Goal: Task Accomplishment & Management: Use online tool/utility

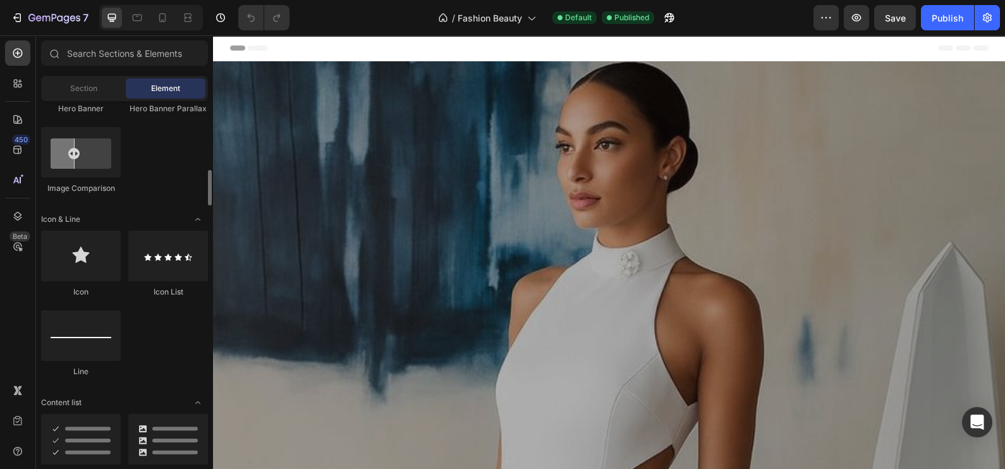
scroll to position [869, 0]
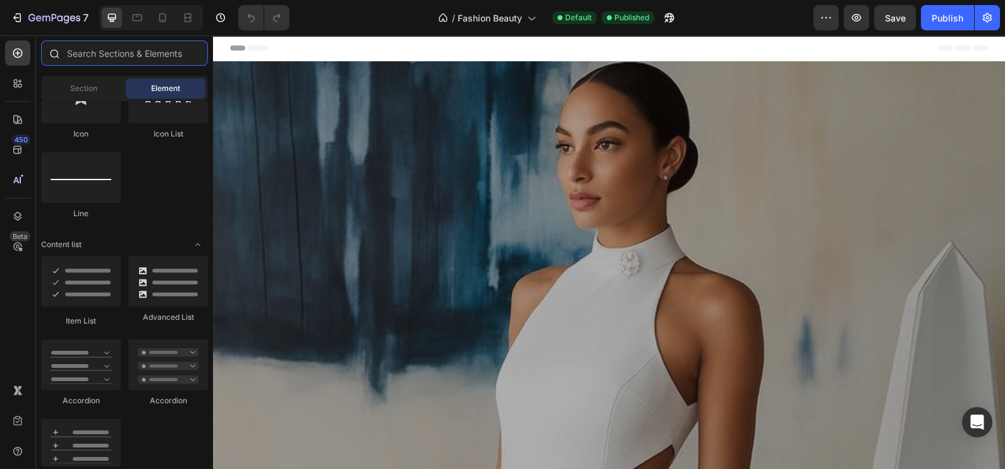
click at [111, 58] on input "text" at bounding box center [124, 52] width 167 height 25
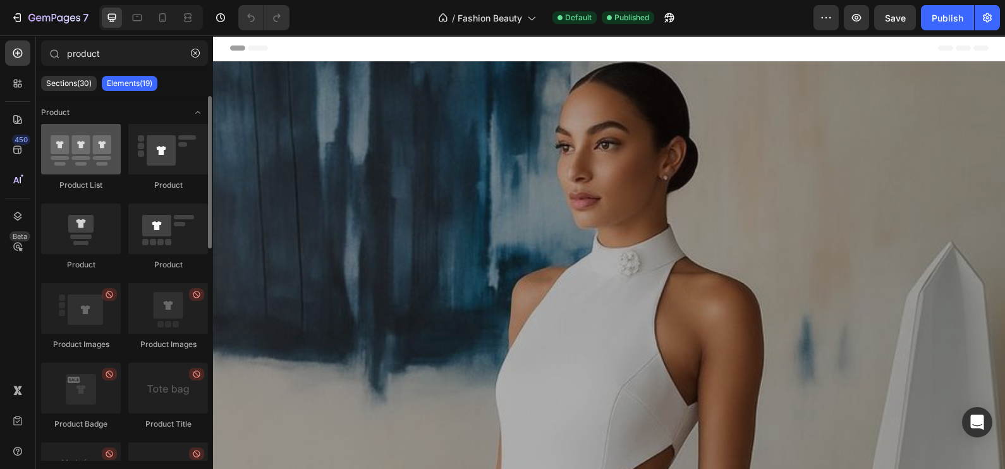
click at [83, 169] on div at bounding box center [81, 149] width 80 height 51
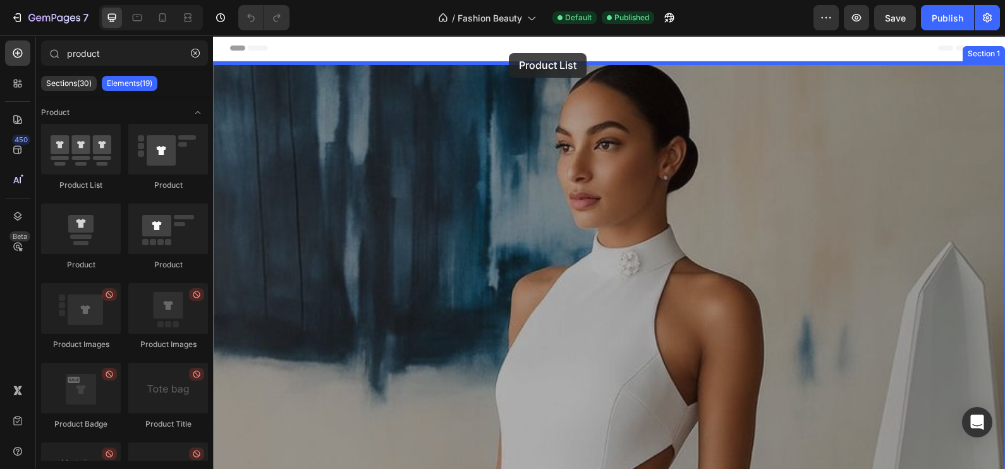
drag, startPoint x: 296, startPoint y: 205, endPoint x: 509, endPoint y: 53, distance: 261.5
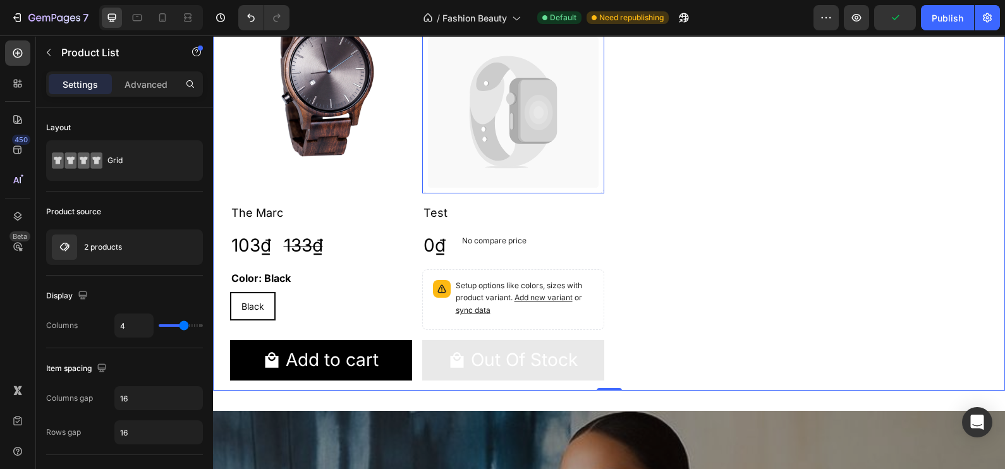
scroll to position [78, 0]
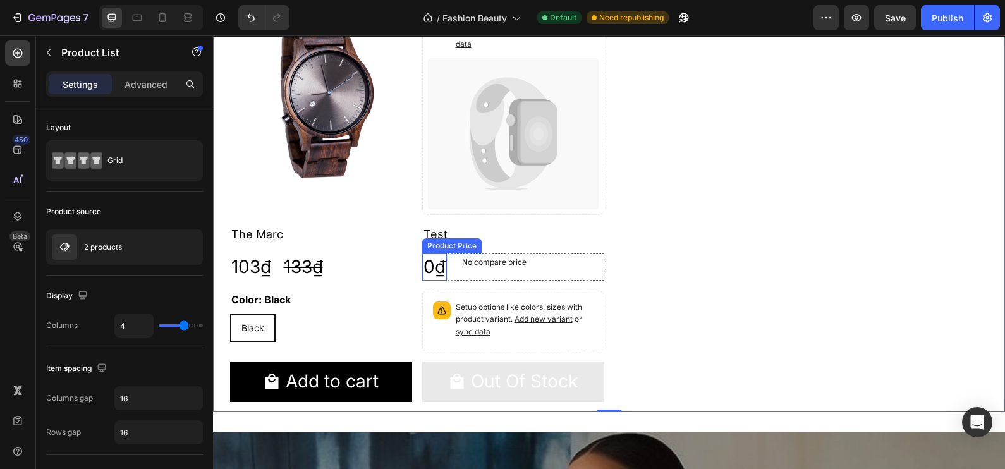
click at [430, 265] on div "0₫" at bounding box center [434, 267] width 25 height 27
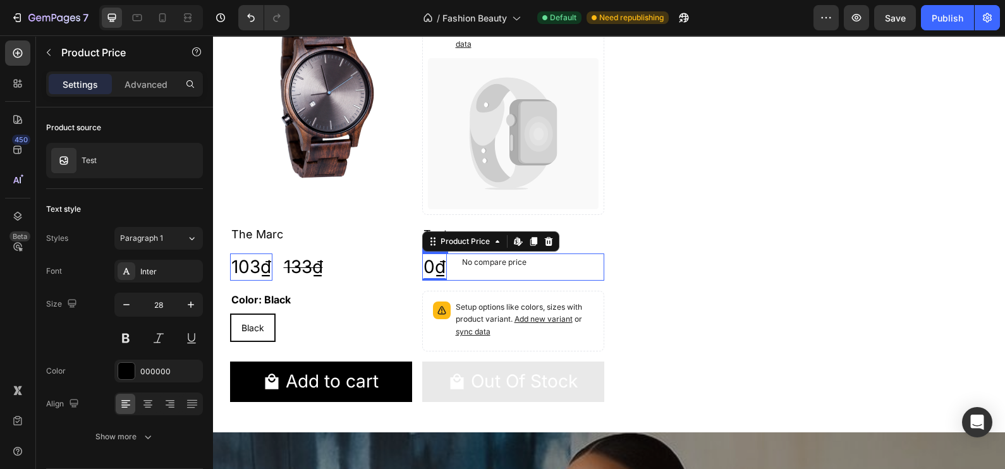
click at [559, 266] on div "0₫ Product Price Edit content in Shopify 0 Product Price Edit content in Shopif…" at bounding box center [513, 267] width 182 height 27
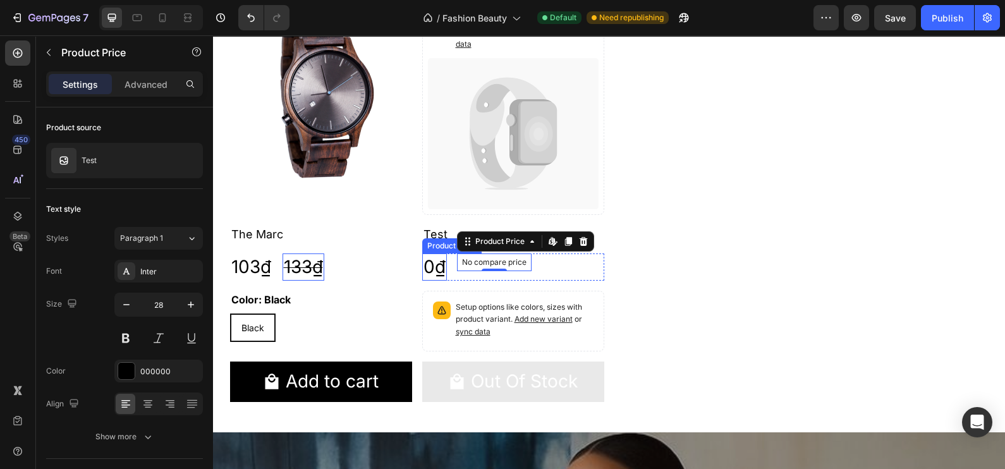
click at [437, 267] on div "0₫" at bounding box center [434, 267] width 25 height 27
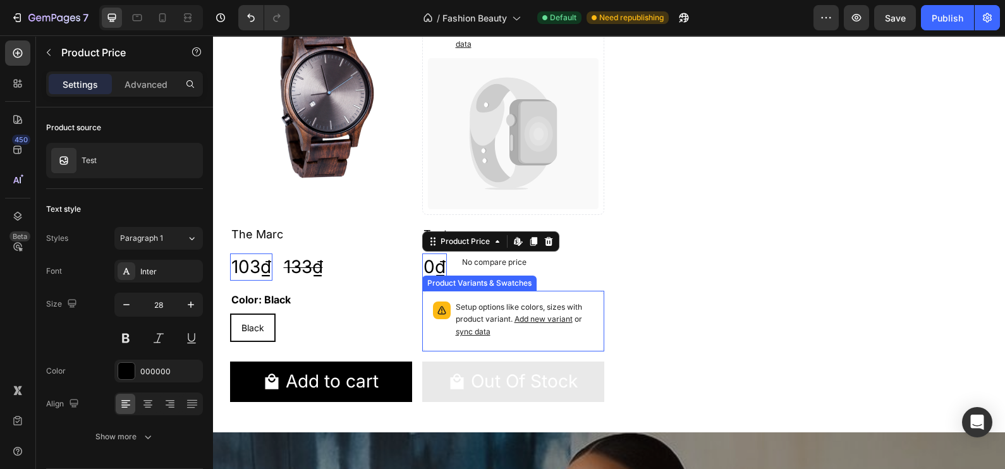
click at [435, 276] on div "Product Variants & Swatches" at bounding box center [479, 283] width 114 height 15
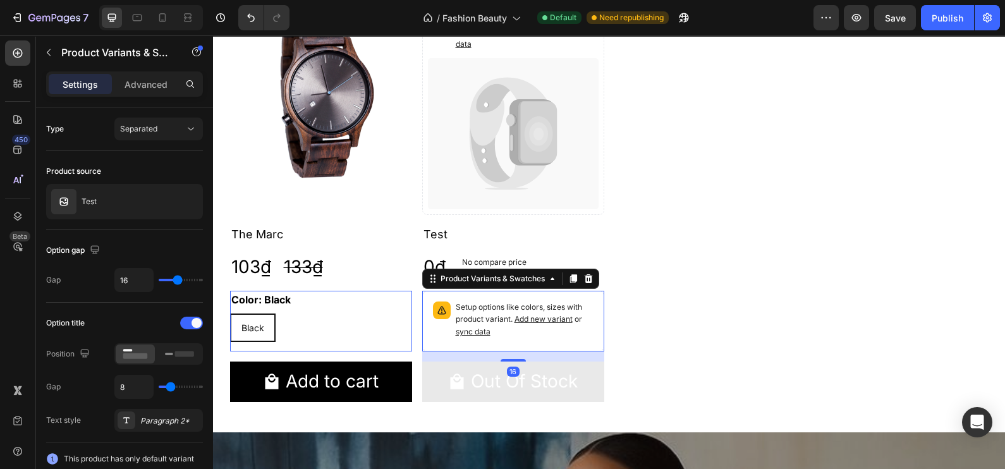
click at [437, 266] on div "0₫" at bounding box center [434, 267] width 25 height 27
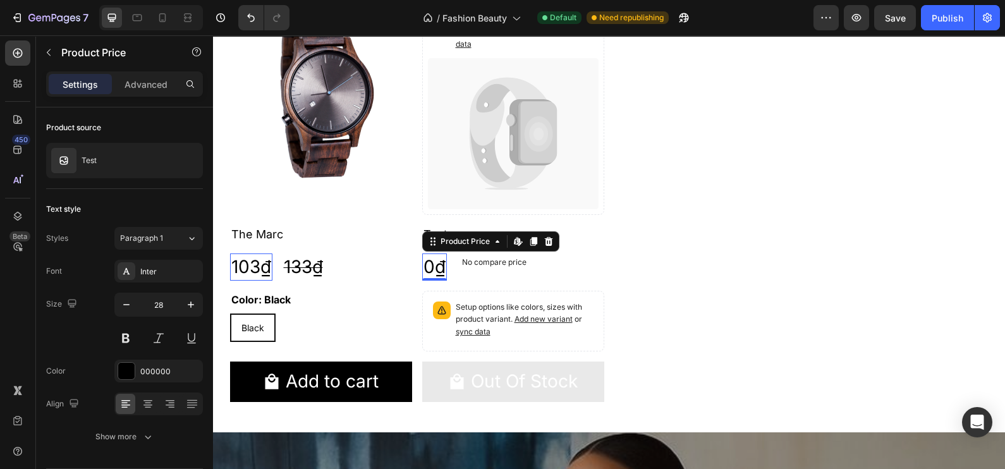
click at [437, 266] on div "0₫" at bounding box center [434, 267] width 25 height 27
click at [435, 225] on div "Product Title" at bounding box center [451, 217] width 58 height 15
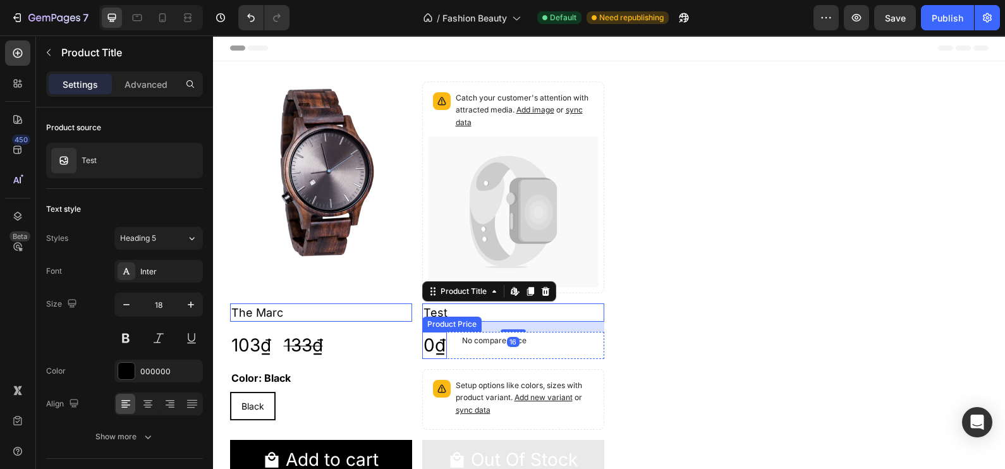
click at [433, 348] on div "0₫" at bounding box center [434, 345] width 25 height 27
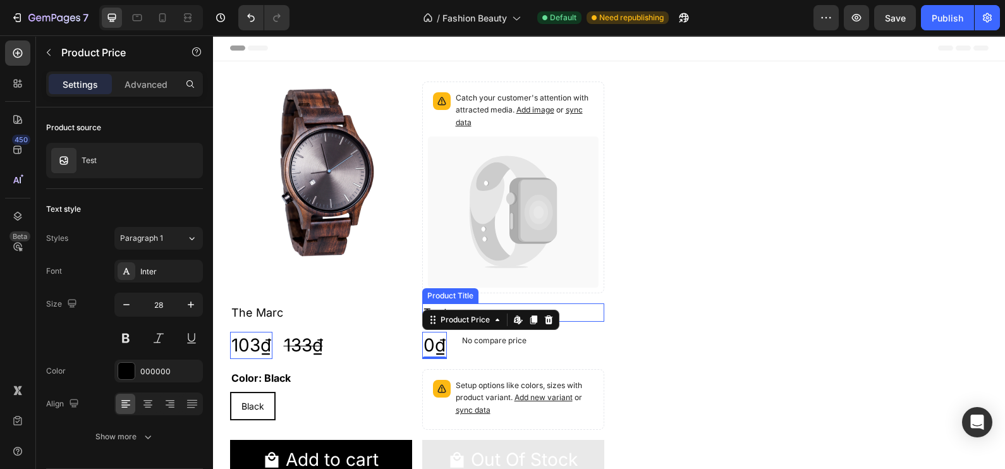
click at [449, 310] on div "Product Price Edit content in Shopify" at bounding box center [490, 320] width 137 height 20
click at [440, 303] on h2 "Test" at bounding box center [513, 312] width 182 height 18
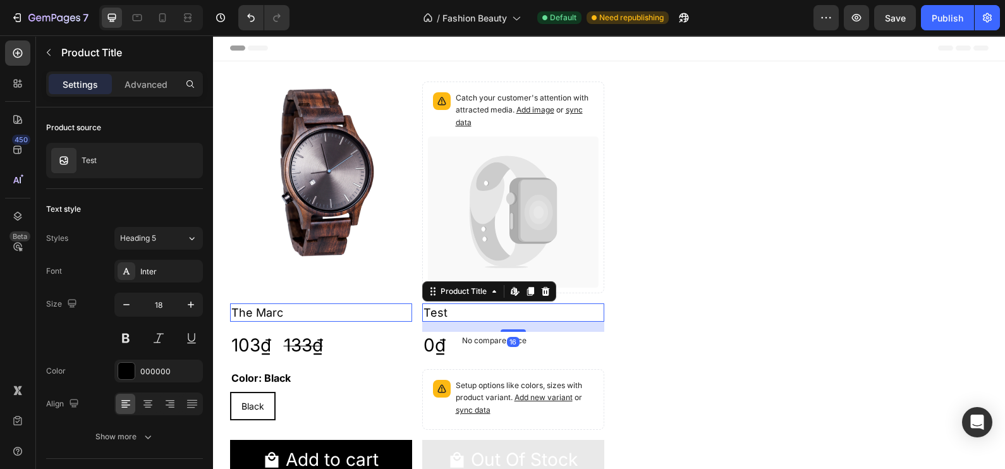
click at [450, 312] on h2 "Test" at bounding box center [513, 312] width 182 height 18
click at [465, 307] on h2 "Test" at bounding box center [513, 312] width 182 height 18
click at [473, 329] on div "16" at bounding box center [513, 327] width 182 height 10
click at [475, 314] on h2 "Test" at bounding box center [513, 312] width 182 height 18
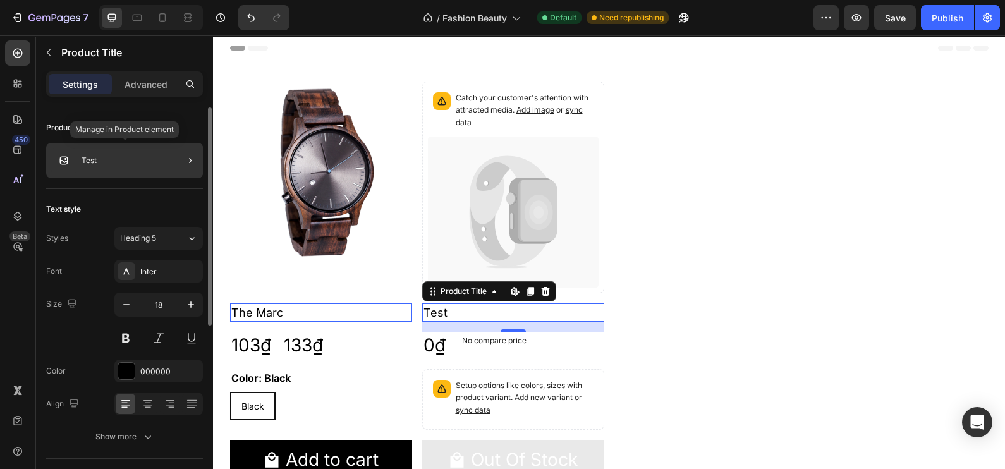
click at [101, 169] on div "Test" at bounding box center [124, 160] width 157 height 35
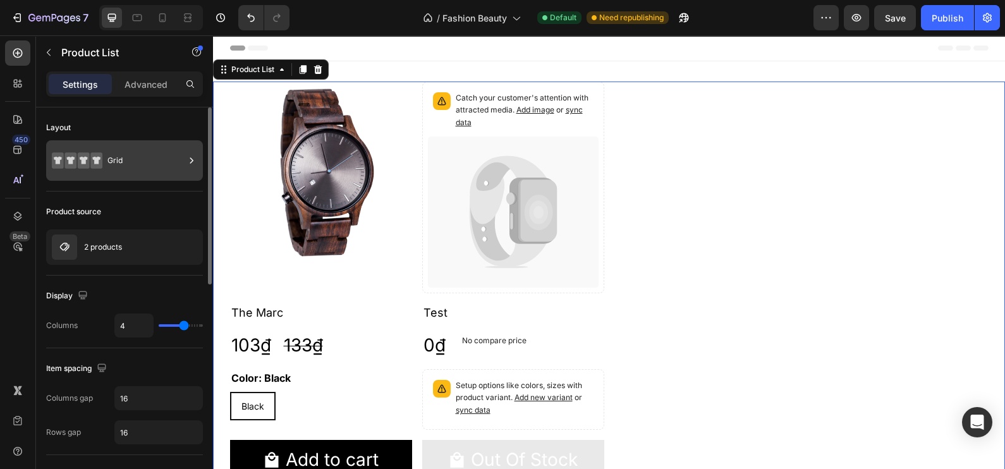
click at [186, 161] on icon at bounding box center [191, 160] width 13 height 13
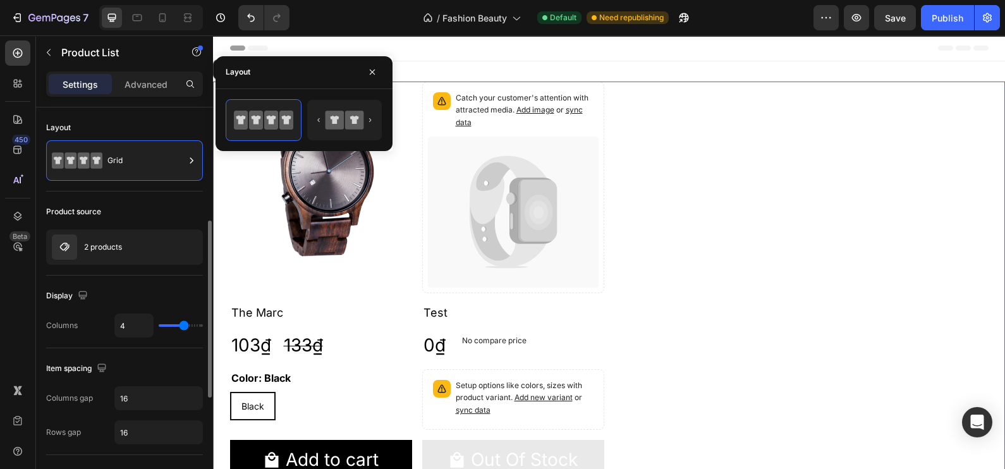
scroll to position [157, 0]
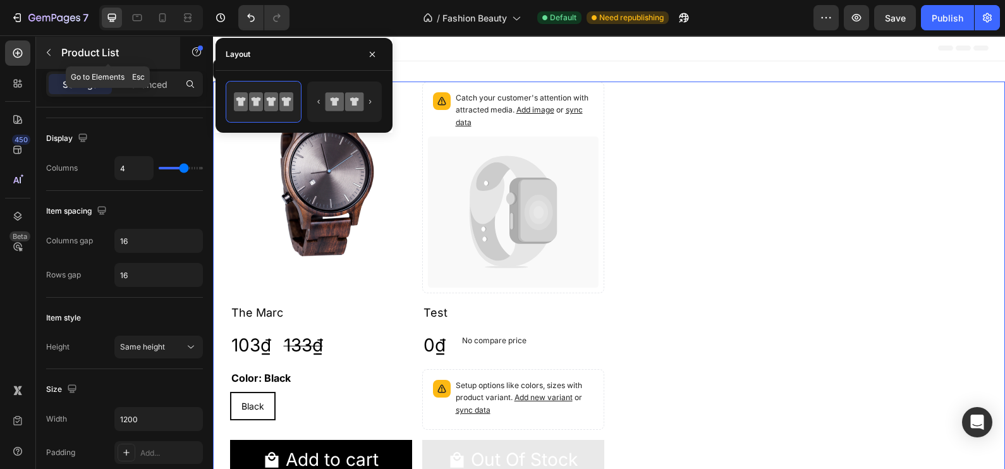
click at [54, 51] on button "button" at bounding box center [49, 52] width 20 height 20
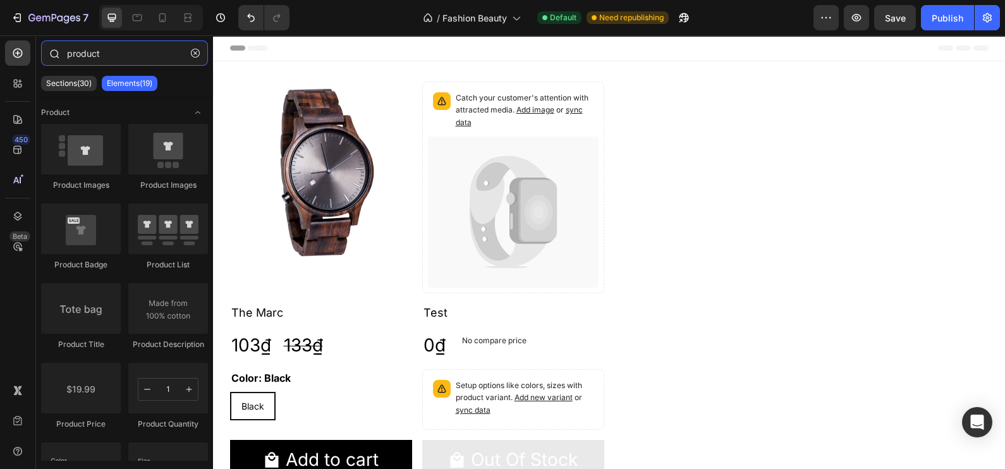
click at [120, 57] on input "product" at bounding box center [124, 52] width 167 height 25
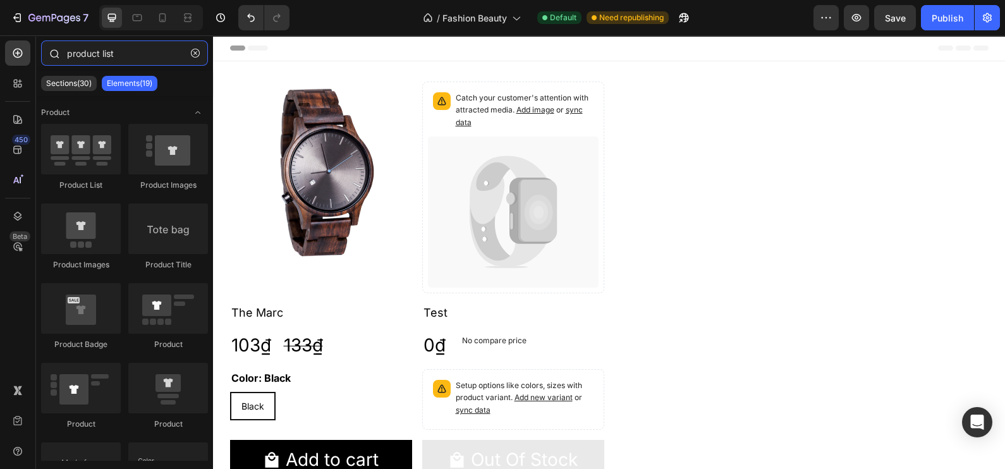
type input "product list"
click at [253, 23] on icon "Undo/Redo" at bounding box center [251, 17] width 13 height 13
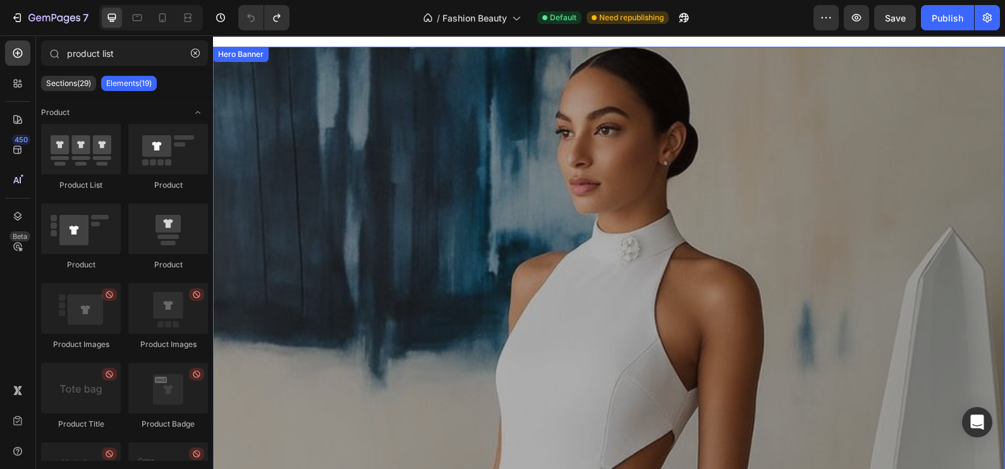
scroll to position [0, 0]
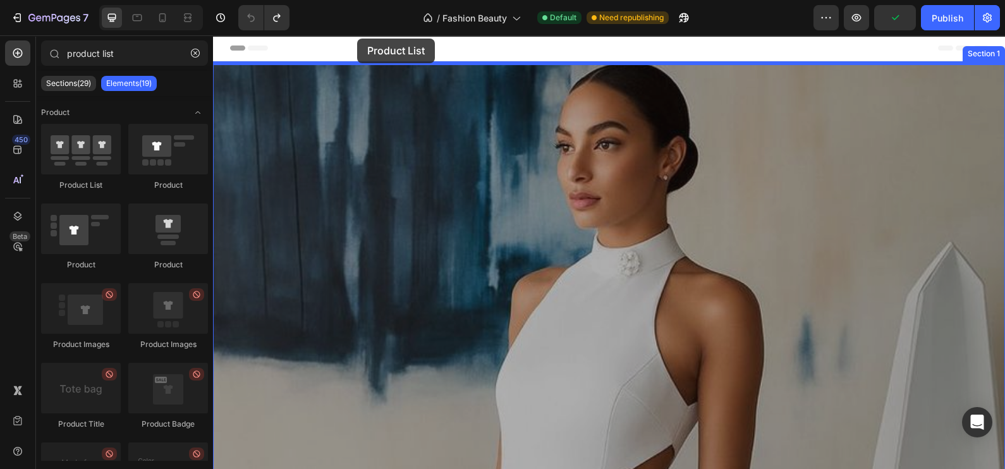
drag, startPoint x: 297, startPoint y: 194, endPoint x: 369, endPoint y: 40, distance: 169.4
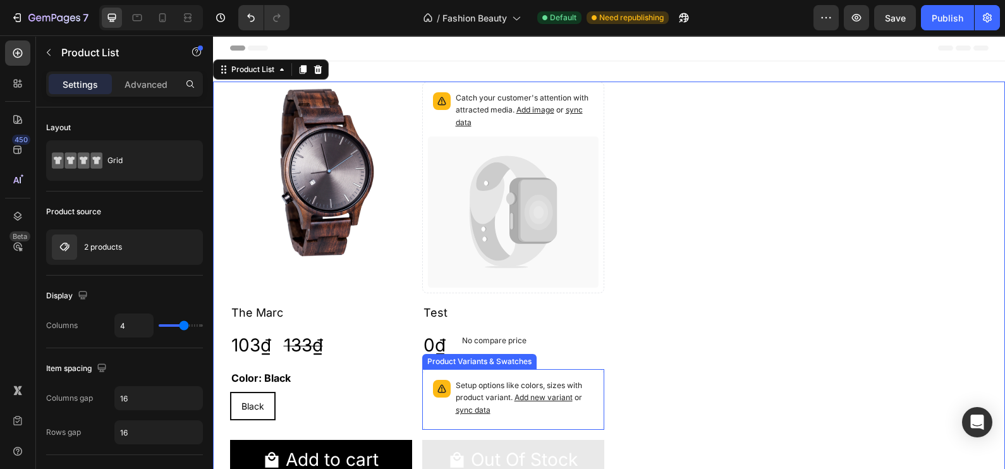
scroll to position [78, 0]
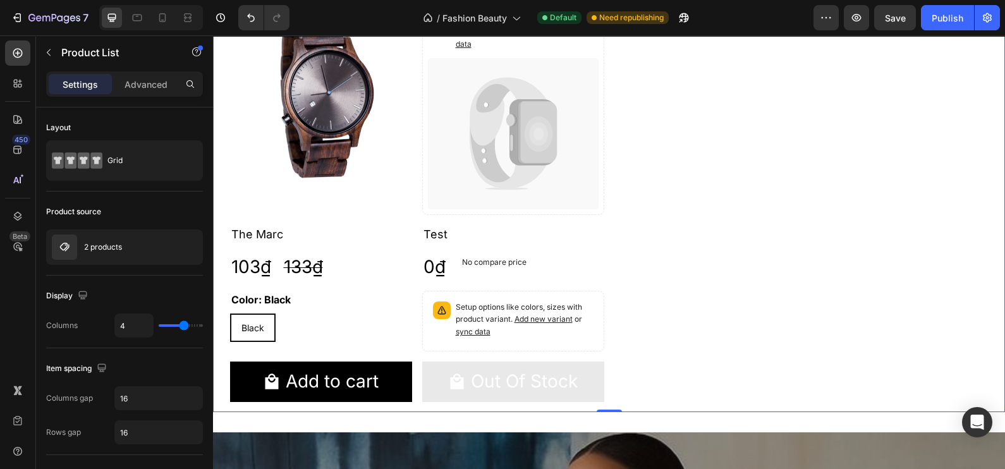
click at [696, 142] on div "Product Images The Marc Product Title 103₫ Product Price Product Price 133₫ Pro…" at bounding box center [609, 207] width 759 height 409
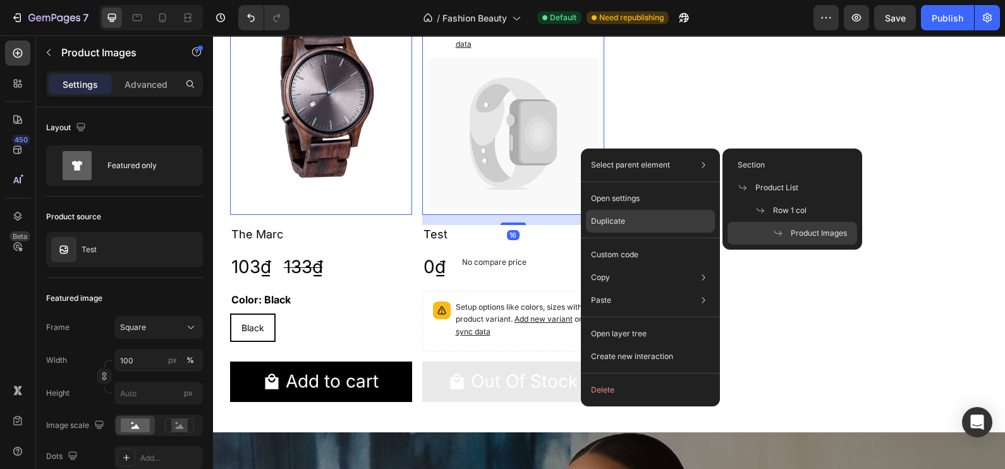
click at [614, 210] on div "Duplicate" at bounding box center [650, 221] width 129 height 23
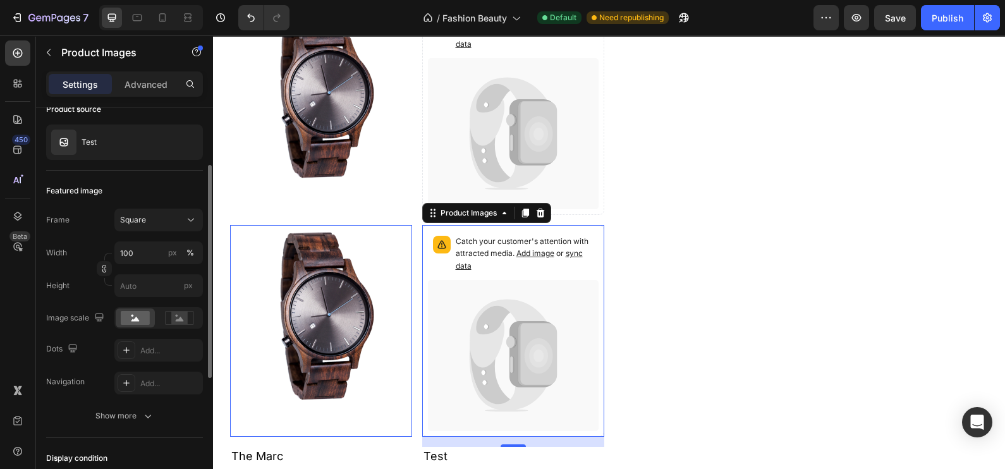
scroll to position [0, 0]
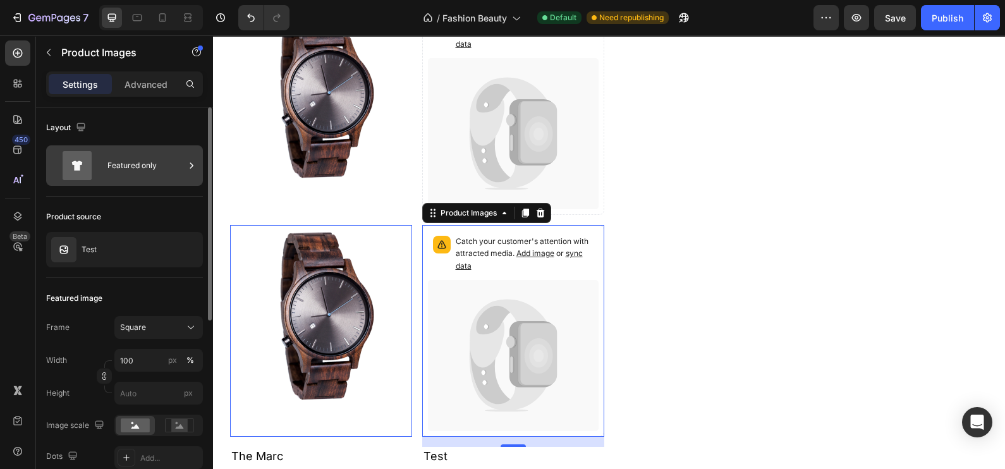
click at [181, 164] on div "Featured only" at bounding box center [145, 165] width 77 height 29
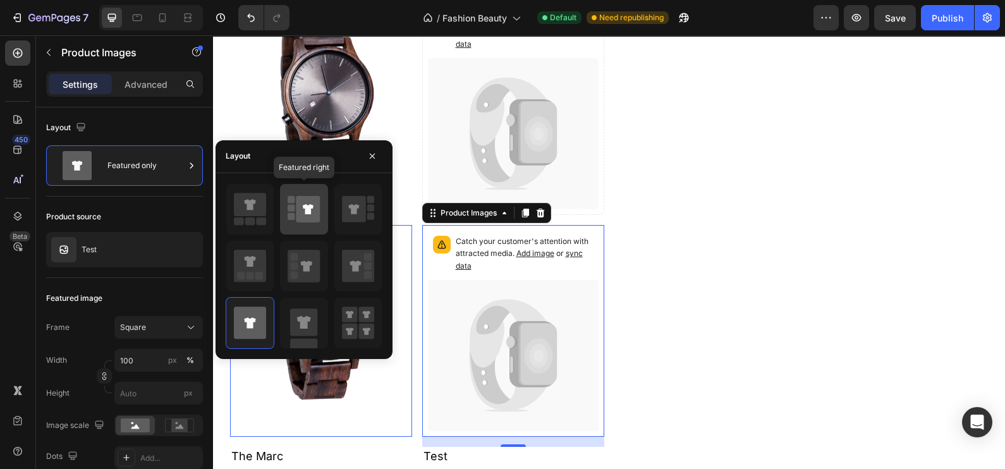
click at [314, 206] on icon at bounding box center [308, 209] width 24 height 27
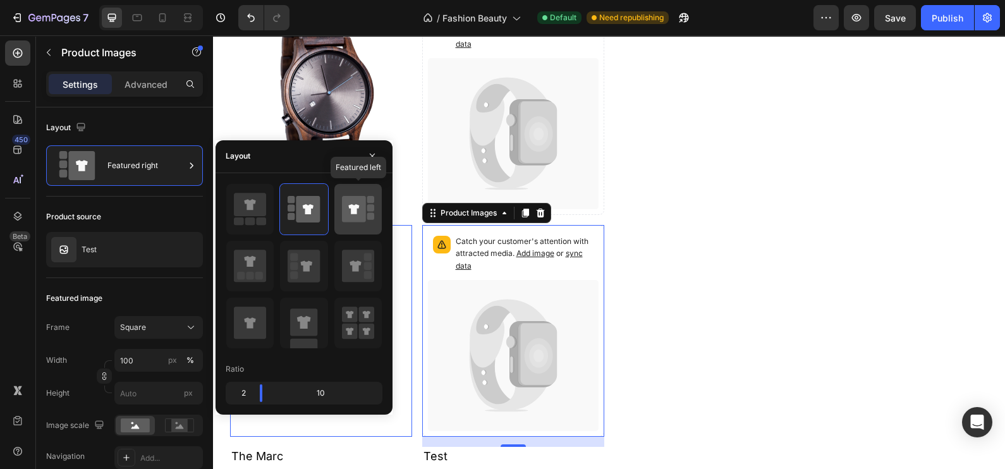
click at [369, 212] on icon at bounding box center [358, 209] width 32 height 35
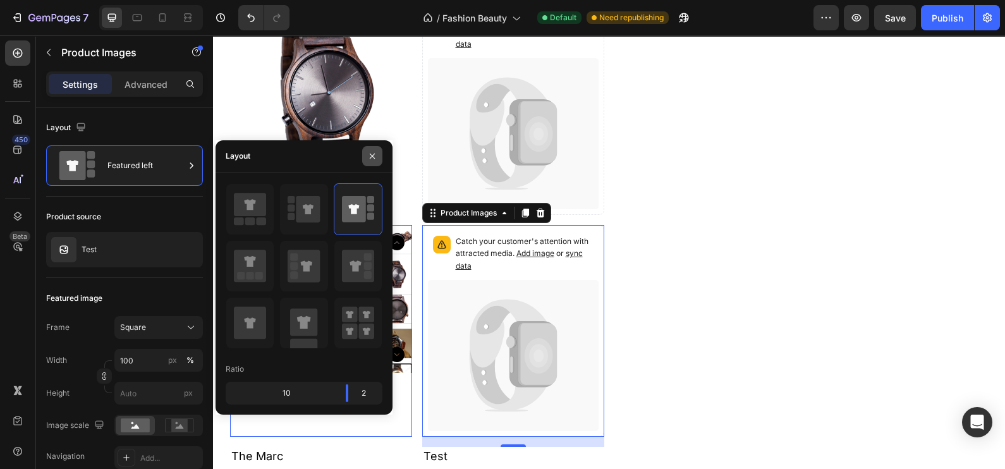
click at [370, 157] on icon "button" at bounding box center [372, 156] width 10 height 10
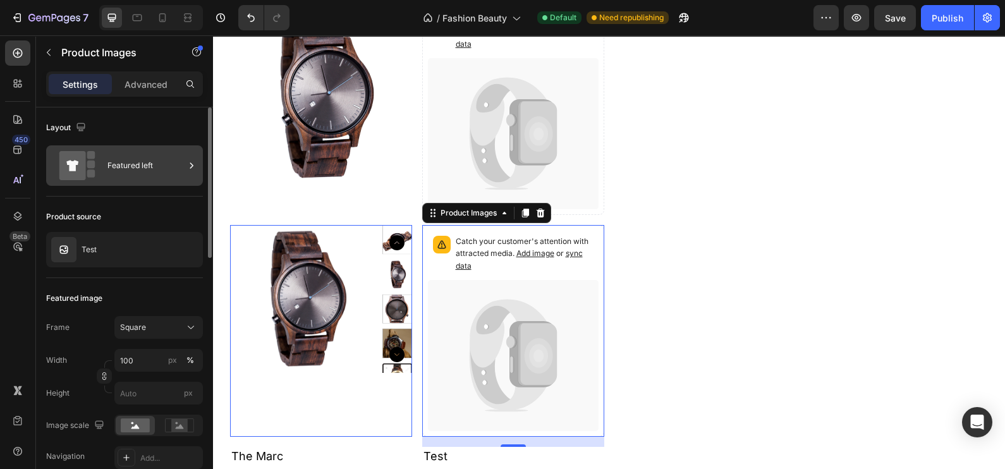
click at [195, 162] on icon at bounding box center [191, 165] width 13 height 13
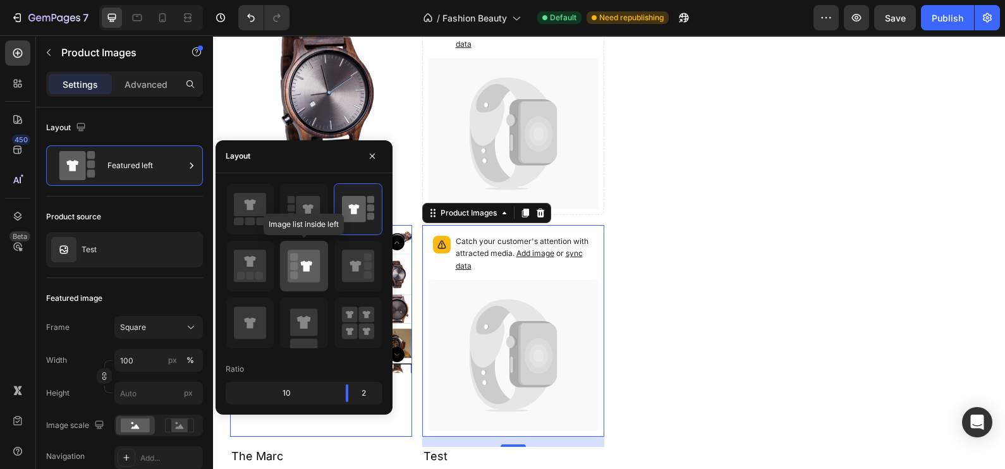
click at [314, 269] on icon at bounding box center [304, 266] width 32 height 32
type input "20"
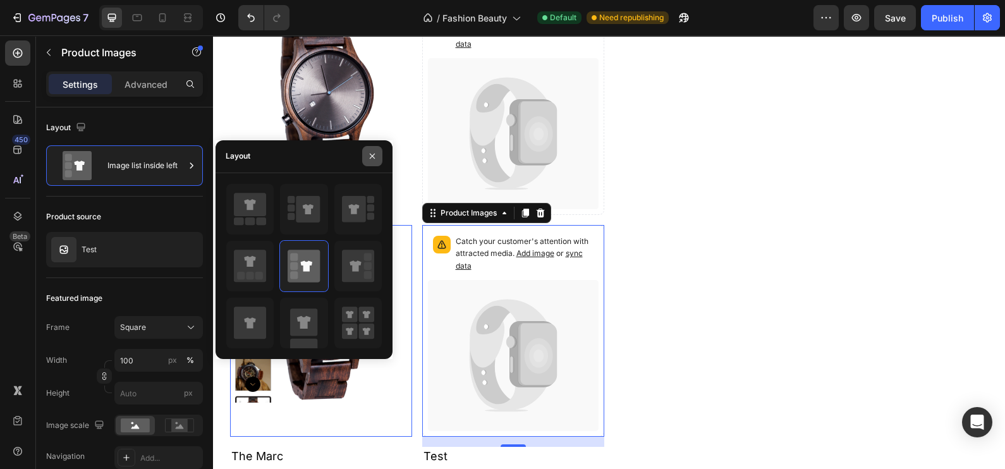
click at [367, 150] on button "button" at bounding box center [372, 156] width 20 height 20
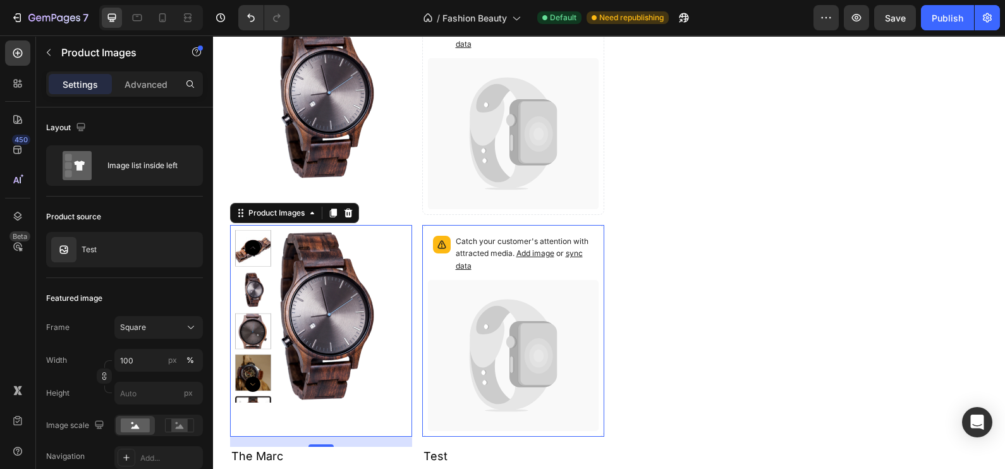
click at [324, 279] on img at bounding box center [321, 316] width 182 height 182
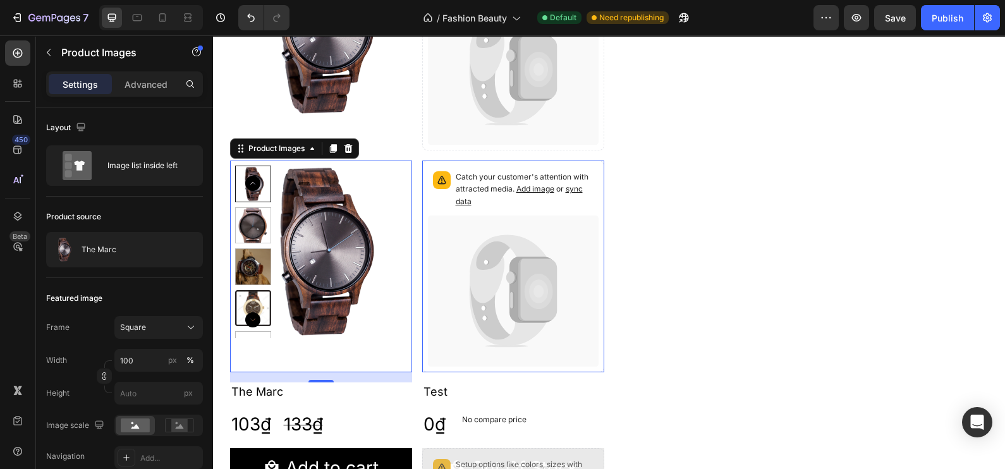
scroll to position [157, 0]
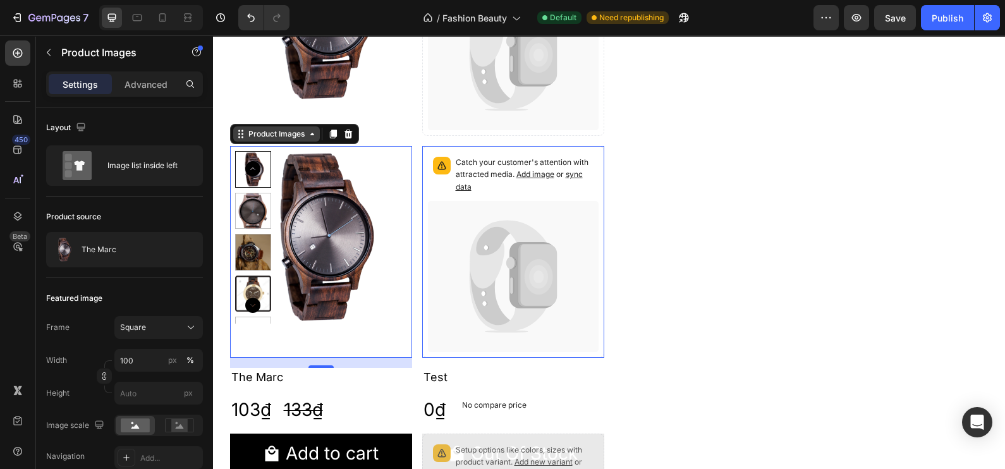
click at [275, 135] on div "Product Images" at bounding box center [276, 133] width 61 height 11
click at [380, 131] on div "Product Images" at bounding box center [321, 30] width 182 height 212
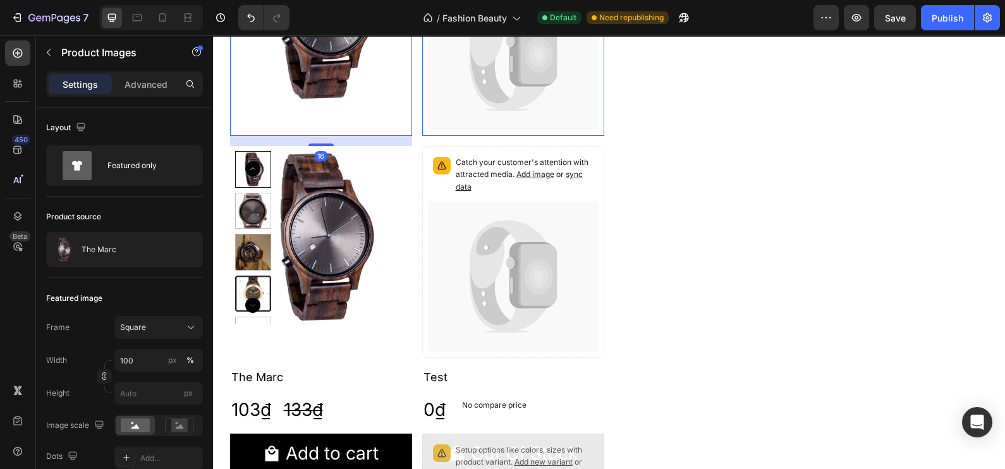
click at [379, 199] on img at bounding box center [321, 237] width 182 height 182
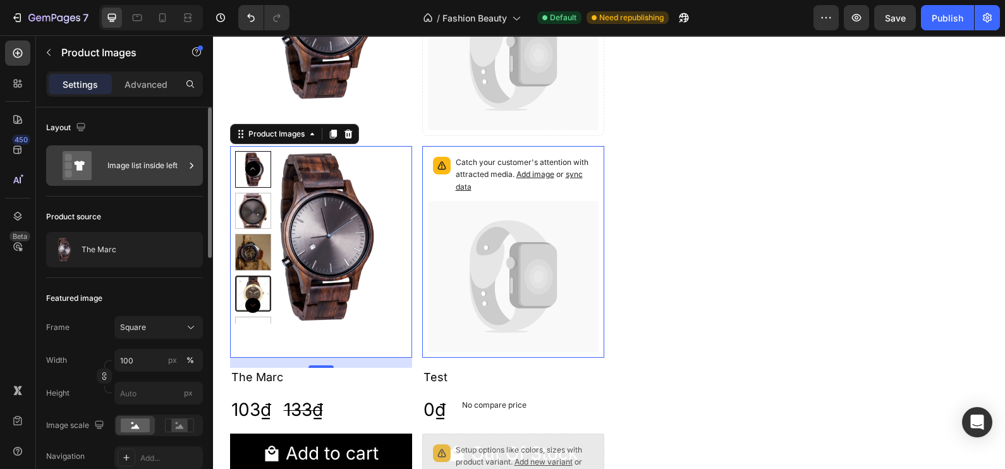
click at [188, 168] on icon at bounding box center [191, 165] width 13 height 13
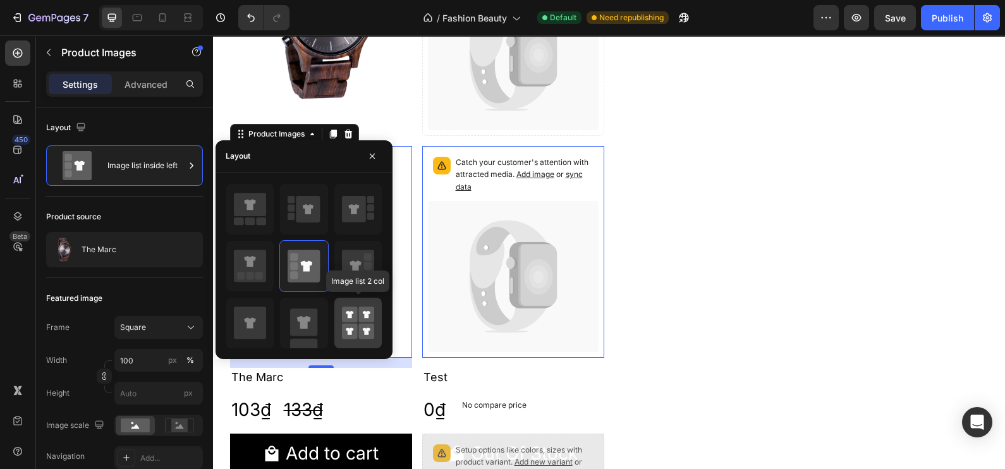
click at [357, 308] on icon at bounding box center [358, 322] width 32 height 35
type input "50"
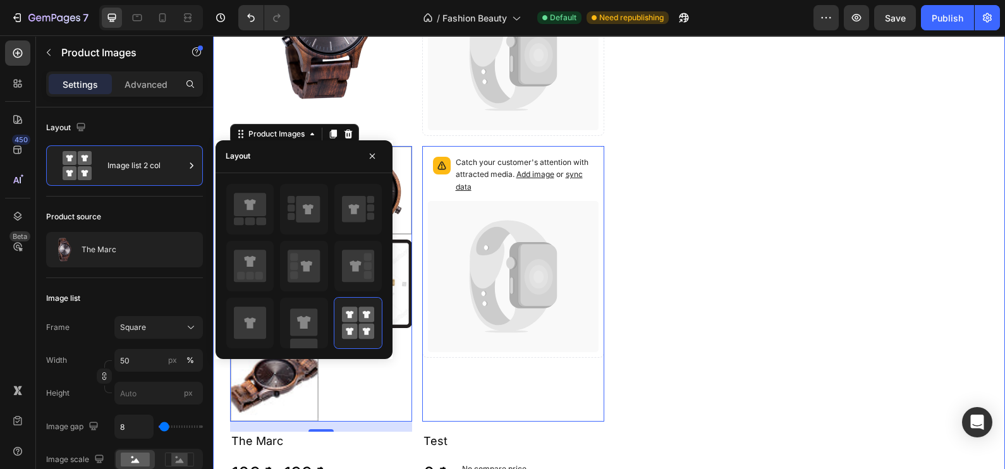
click at [651, 337] on div "Product Images Product Images 16 The Marc Product Title 103₫ Product Price Prod…" at bounding box center [609, 246] width 759 height 644
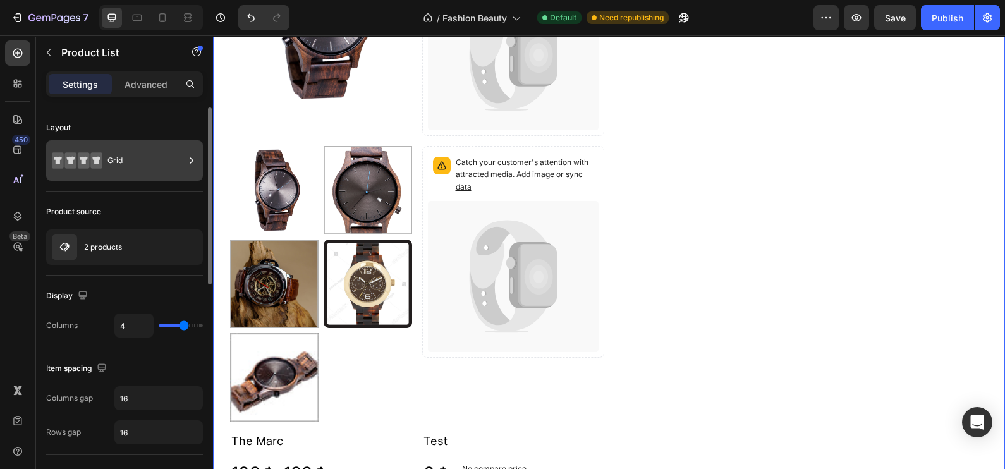
click at [190, 159] on icon at bounding box center [191, 160] width 13 height 13
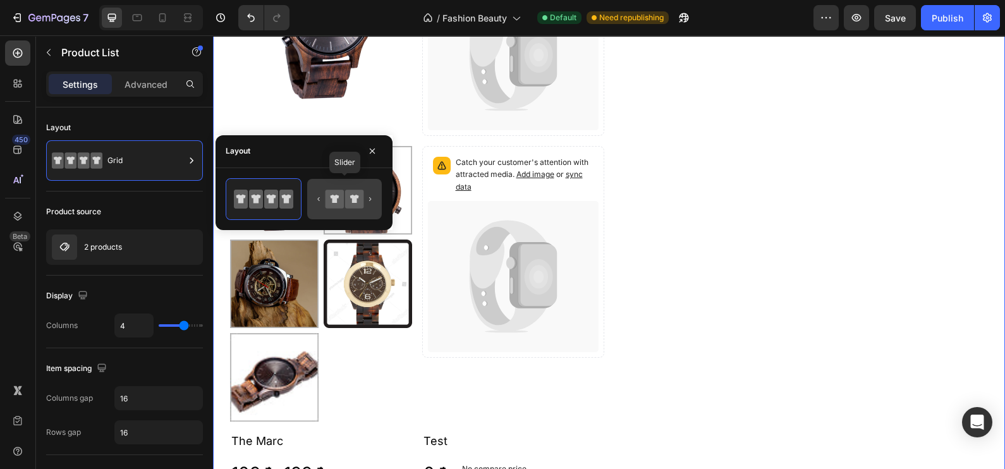
drag, startPoint x: 360, startPoint y: 202, endPoint x: 365, endPoint y: 197, distance: 6.7
click at [360, 202] on icon at bounding box center [354, 199] width 18 height 18
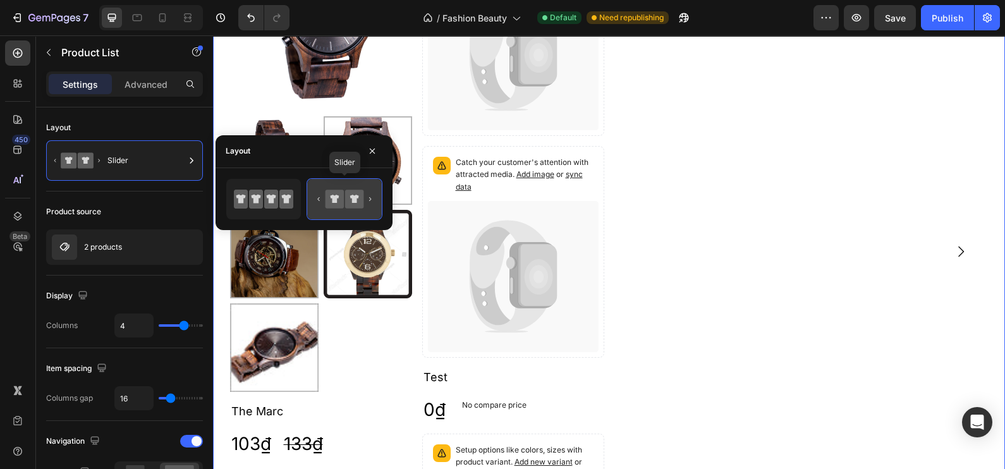
click at [365, 197] on icon at bounding box center [344, 198] width 59 height 25
click at [365, 196] on icon at bounding box center [344, 198] width 59 height 25
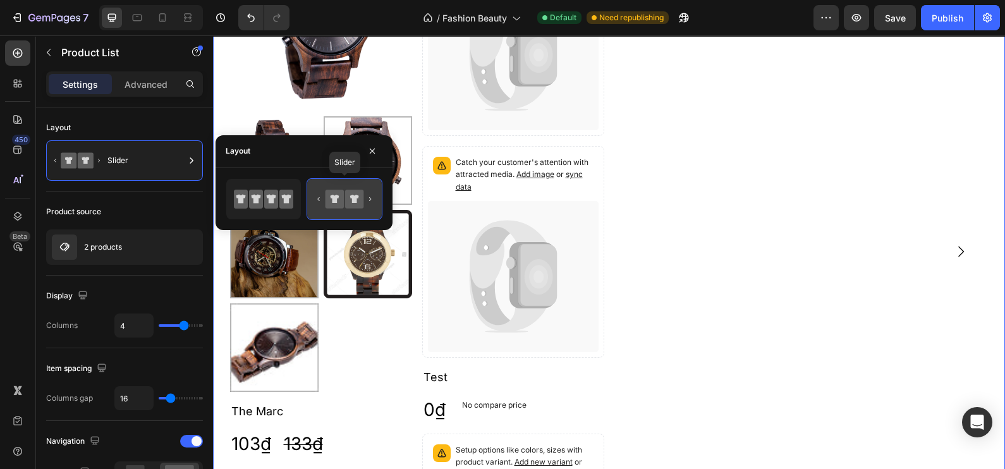
click at [365, 196] on icon at bounding box center [344, 198] width 59 height 25
click at [345, 190] on icon at bounding box center [344, 198] width 59 height 25
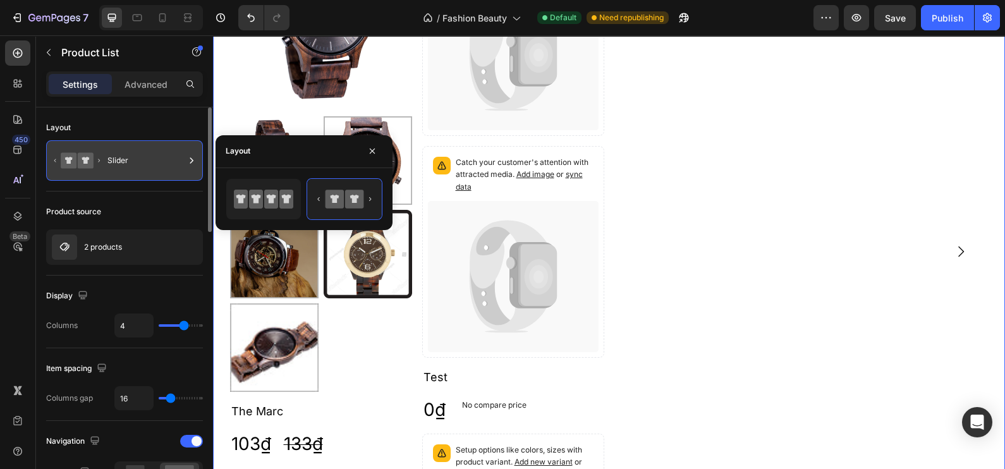
click at [185, 161] on icon at bounding box center [191, 160] width 13 height 13
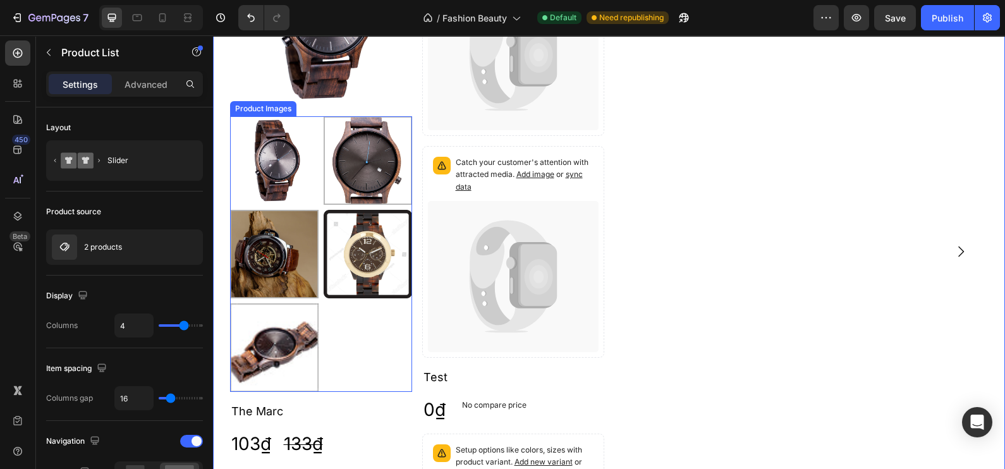
click at [272, 185] on img at bounding box center [274, 160] width 89 height 89
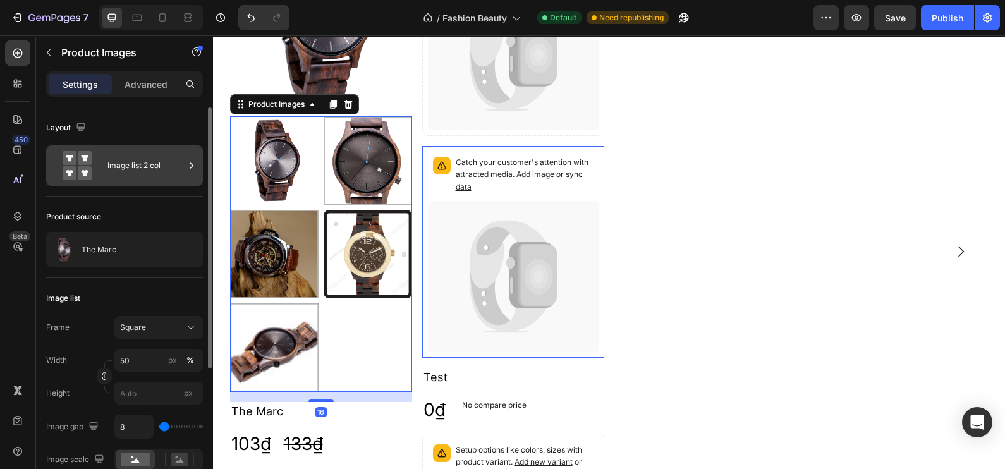
click at [107, 168] on div "Image list 2 col" at bounding box center [145, 165] width 77 height 29
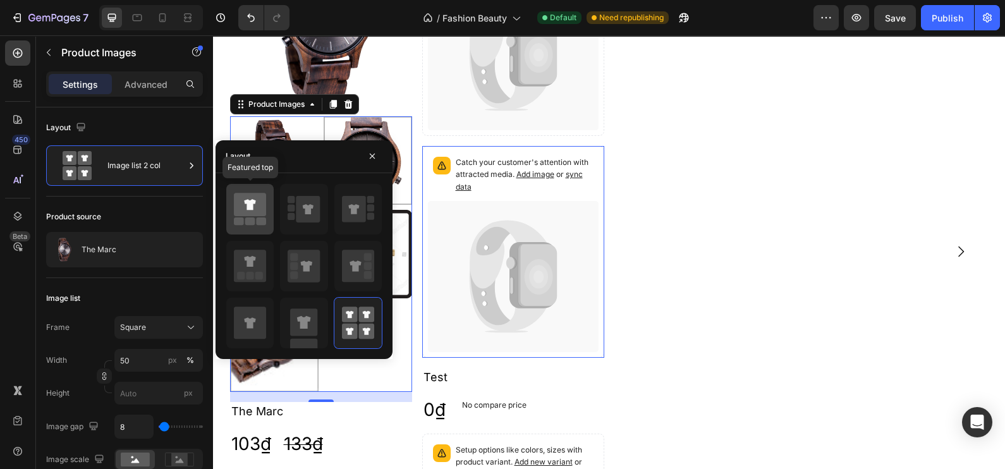
click at [252, 205] on icon at bounding box center [249, 204] width 11 height 11
type input "100"
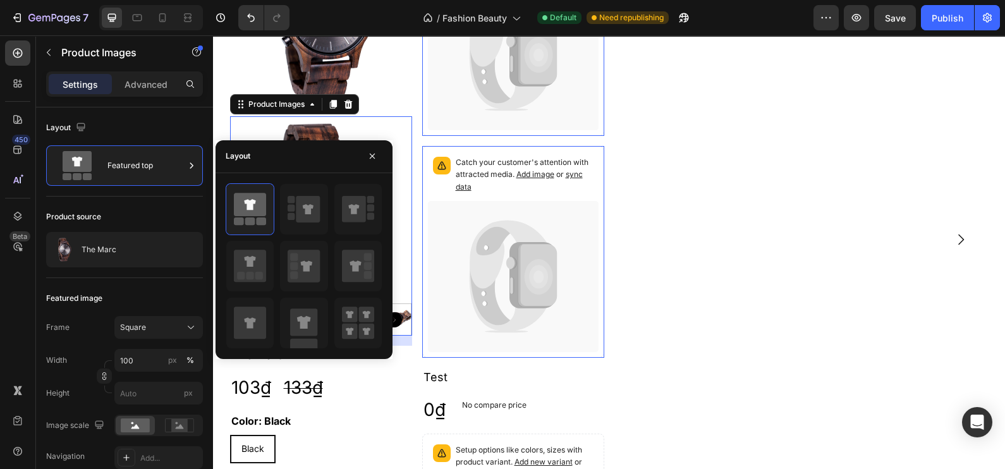
click at [451, 102] on icon at bounding box center [513, 54] width 171 height 151
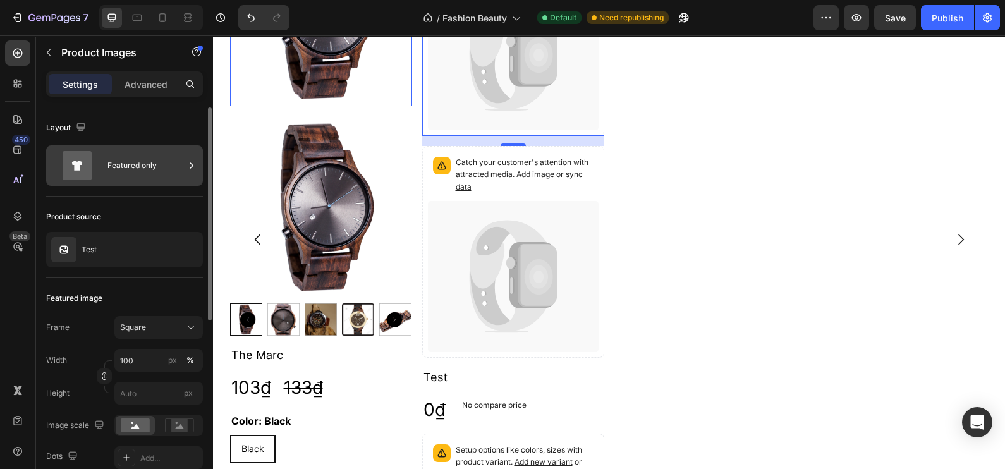
click at [185, 165] on icon at bounding box center [191, 165] width 13 height 13
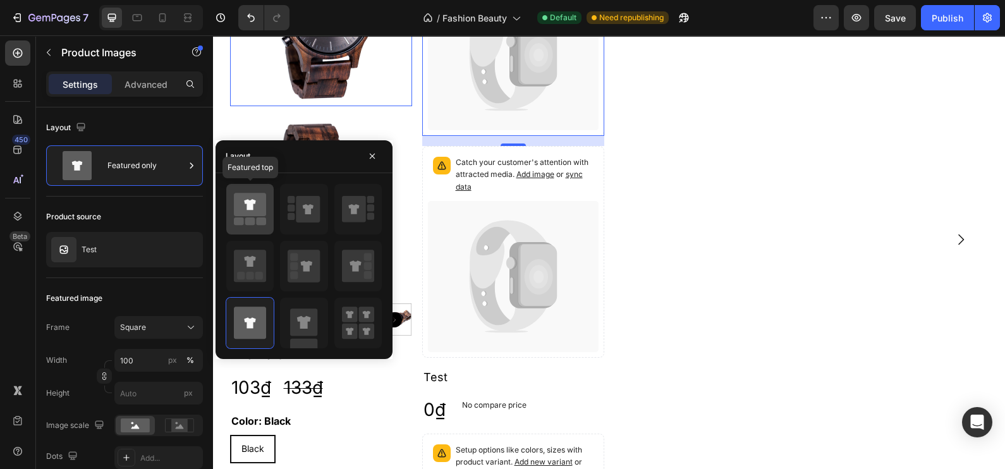
click at [259, 193] on icon at bounding box center [250, 204] width 32 height 23
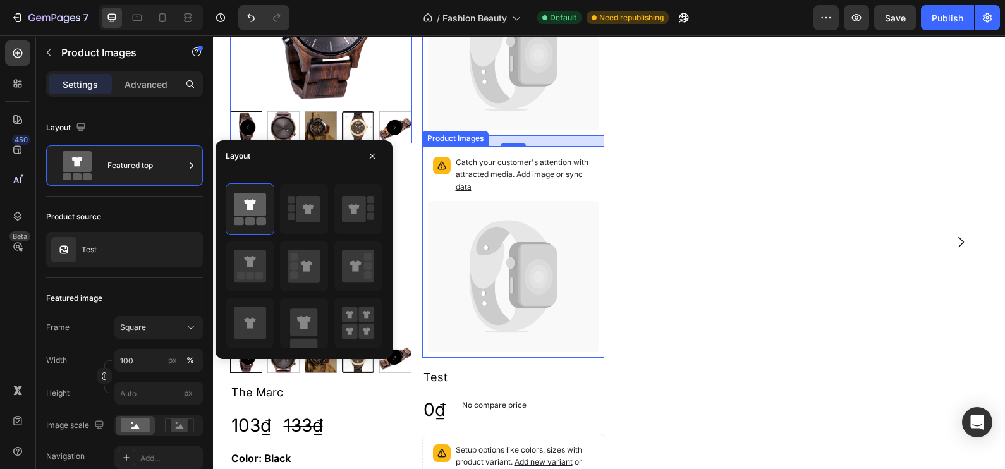
click at [437, 198] on div "Catch your customer's attention with attracted media. Add image or sync data" at bounding box center [513, 176] width 171 height 49
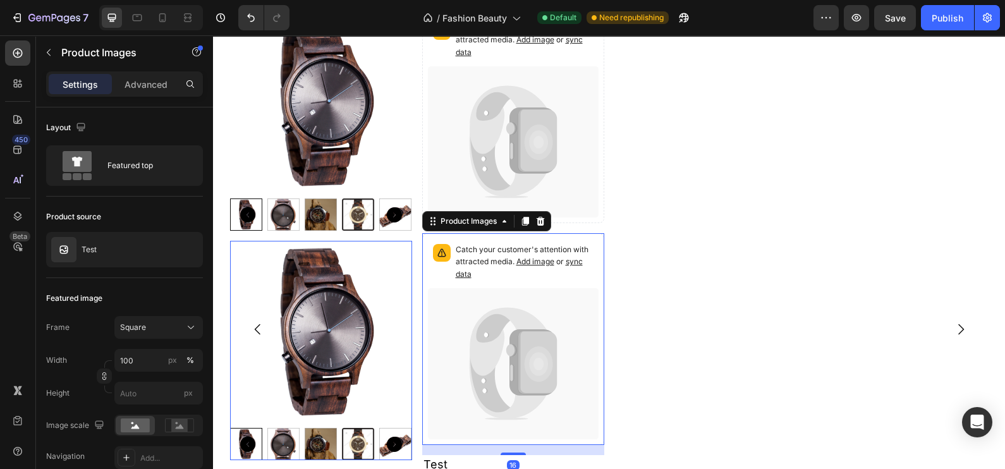
scroll to position [0, 0]
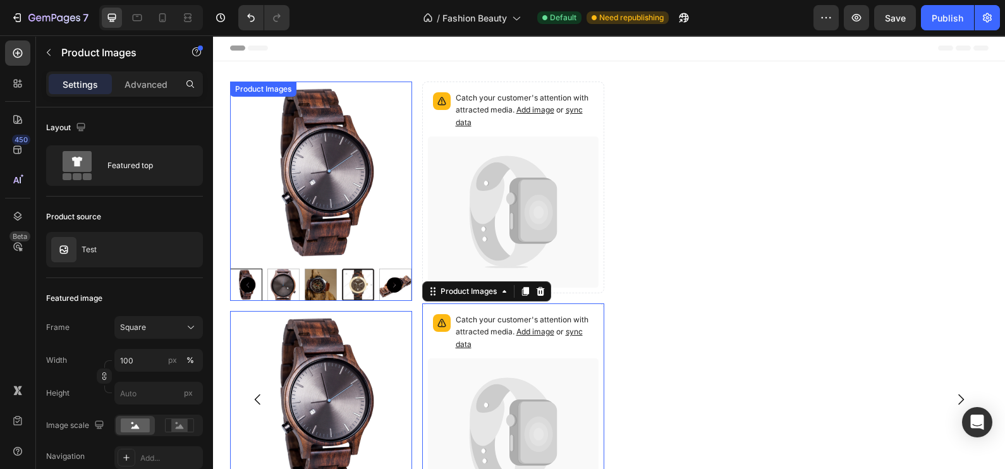
click at [362, 194] on img at bounding box center [321, 173] width 182 height 182
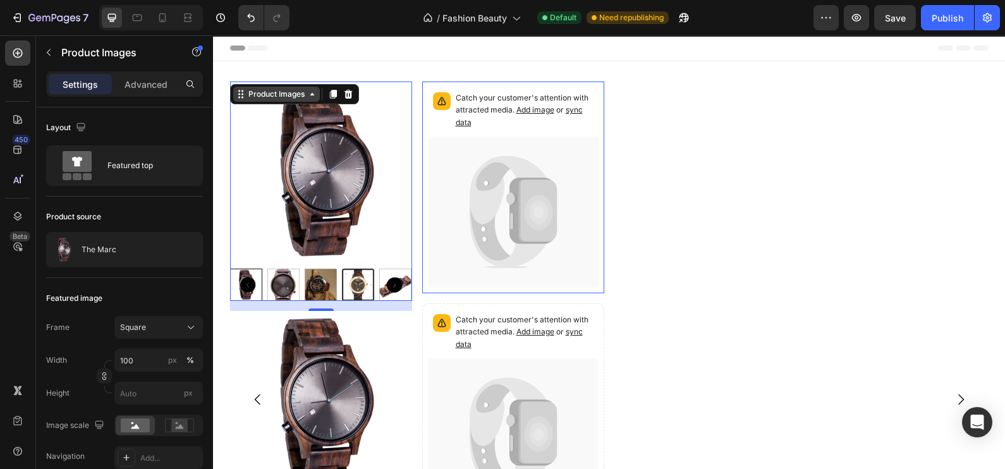
click at [308, 97] on icon at bounding box center [312, 94] width 10 height 10
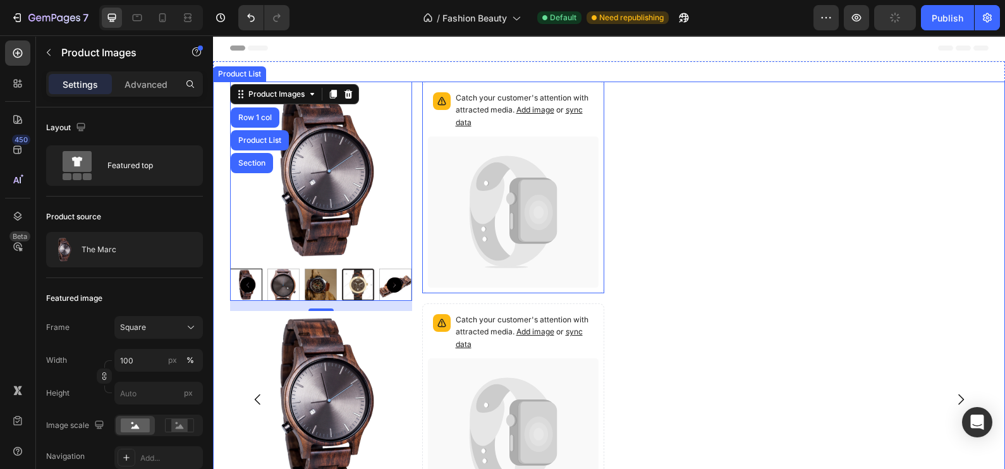
click at [843, 201] on div "Product Images Row 1 col Product List Section 16 Product Images The Marc Produc…" at bounding box center [609, 400] width 759 height 637
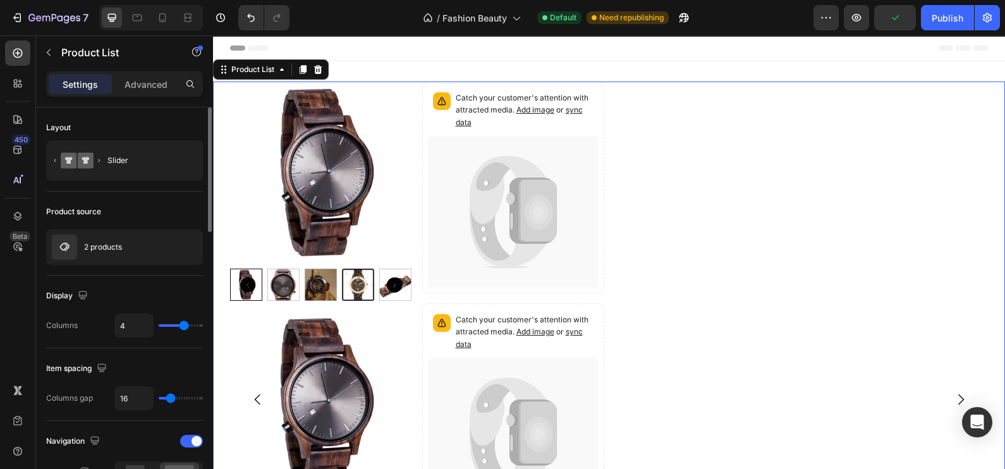
click at [98, 246] on p "2 products" at bounding box center [103, 247] width 38 height 9
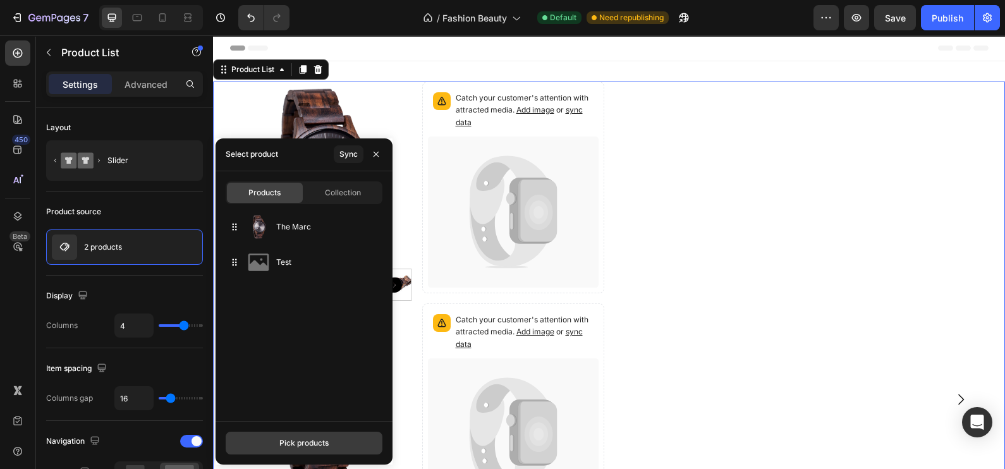
click at [316, 437] on div "Pick products" at bounding box center [303, 442] width 49 height 11
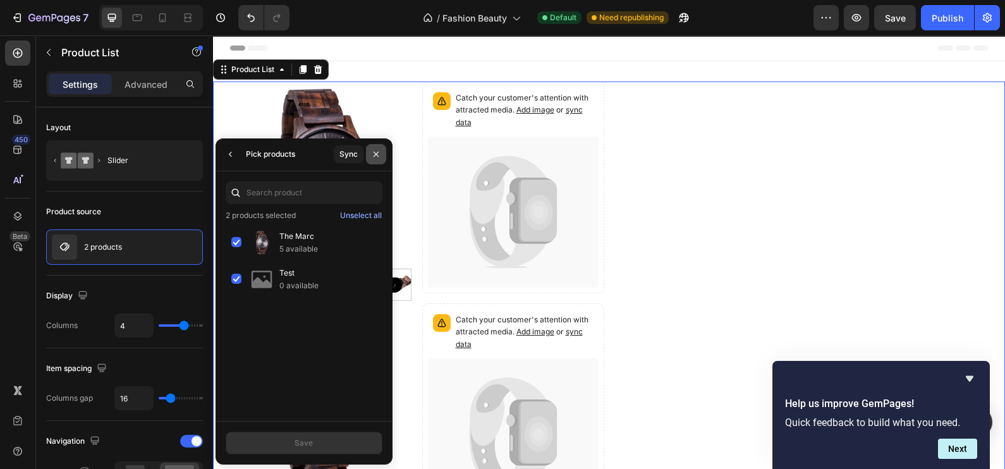
click at [374, 157] on icon "button" at bounding box center [376, 154] width 10 height 10
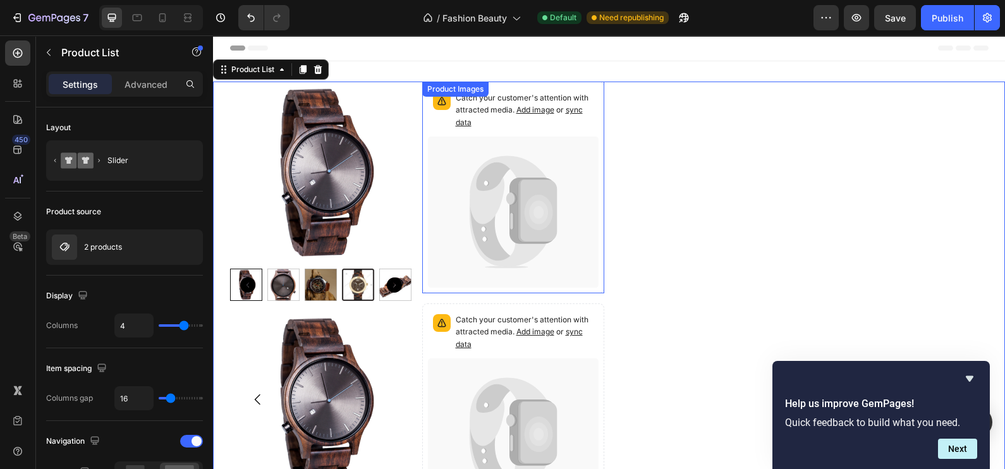
click at [515, 115] on p "Catch your customer's attention with attracted media. Add image or sync data" at bounding box center [525, 110] width 138 height 37
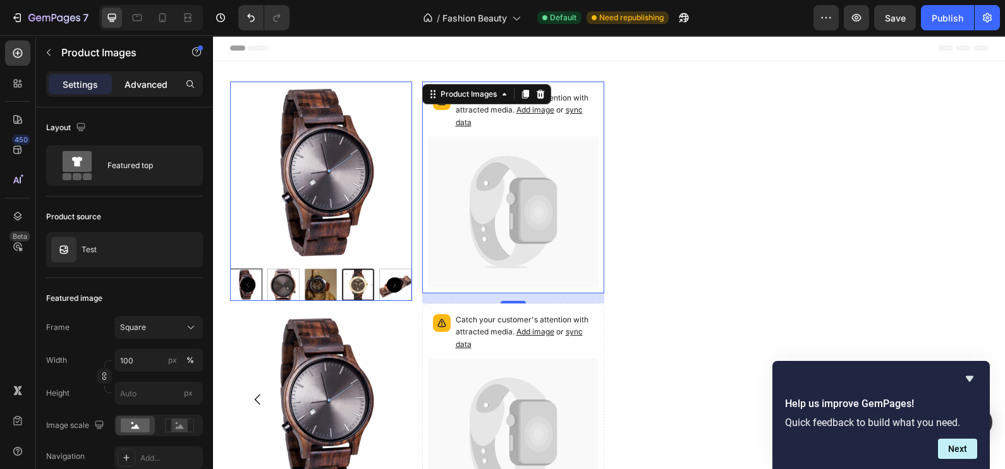
click at [152, 85] on p "Advanced" at bounding box center [146, 84] width 43 height 13
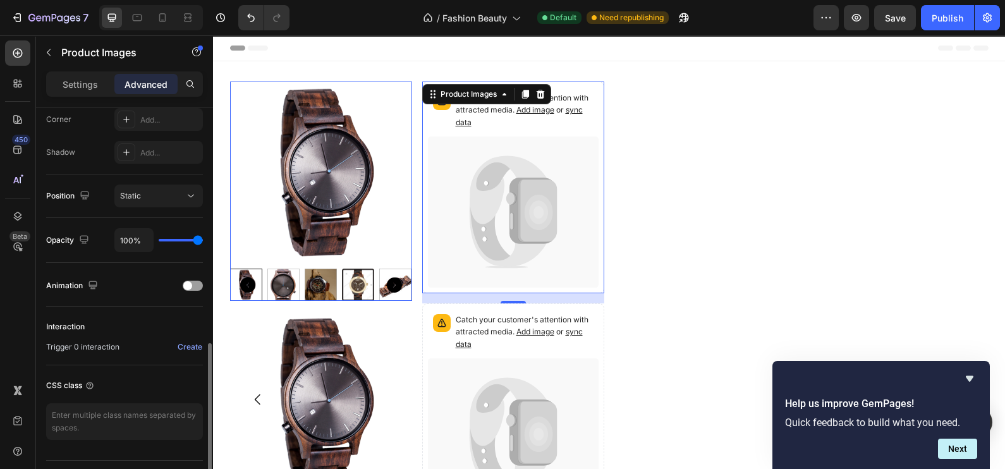
scroll to position [425, 0]
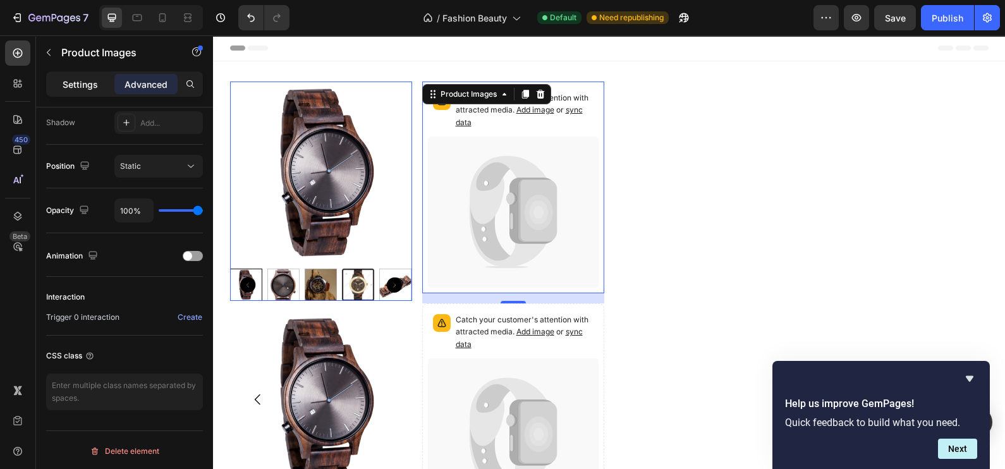
click at [78, 82] on p "Settings" at bounding box center [80, 84] width 35 height 13
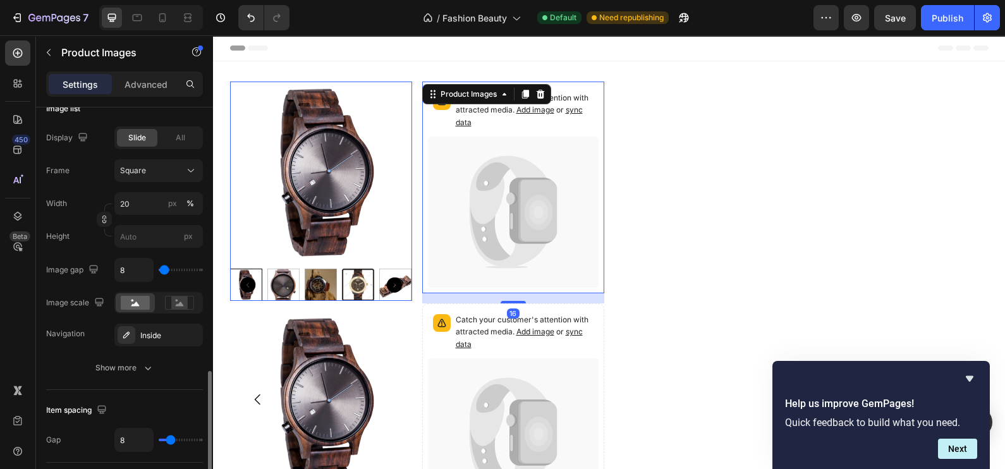
scroll to position [685, 0]
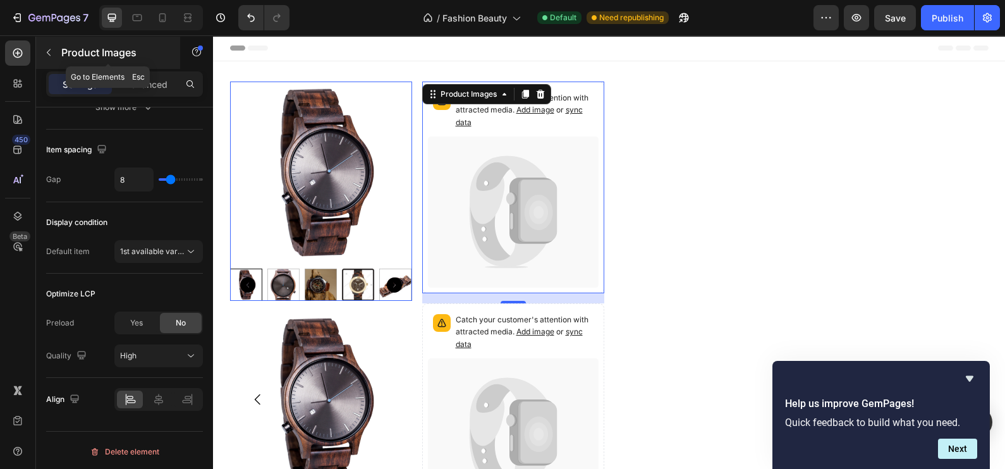
click at [57, 55] on button "button" at bounding box center [49, 52] width 20 height 20
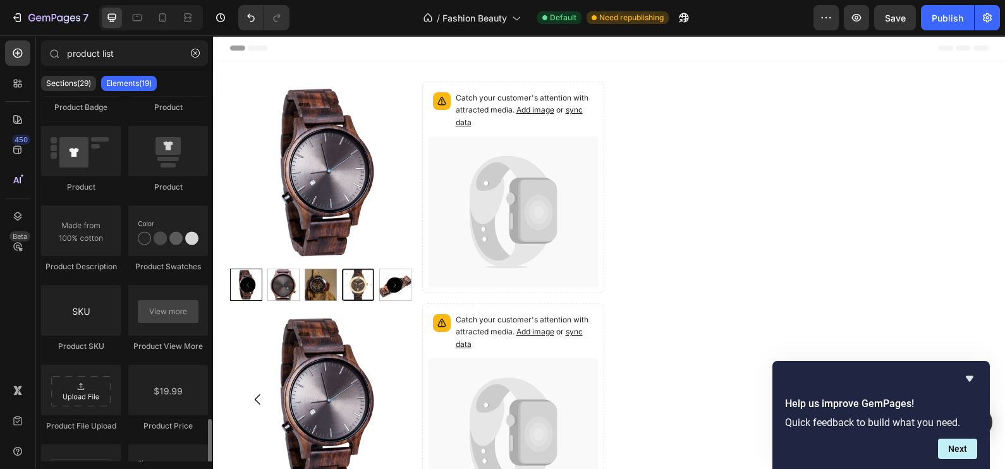
scroll to position [474, 0]
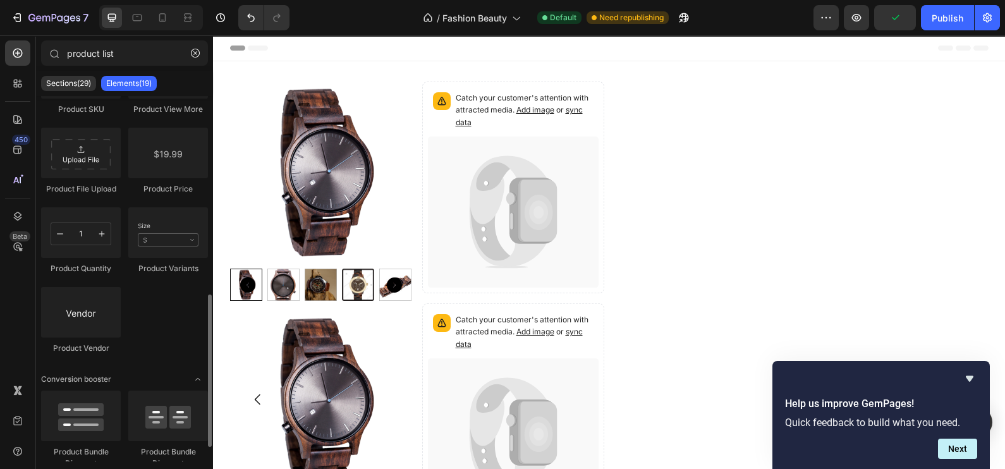
click at [173, 116] on div "Product List Product Images Product Images Product Title Product Badge Product …" at bounding box center [124, 8] width 167 height 716
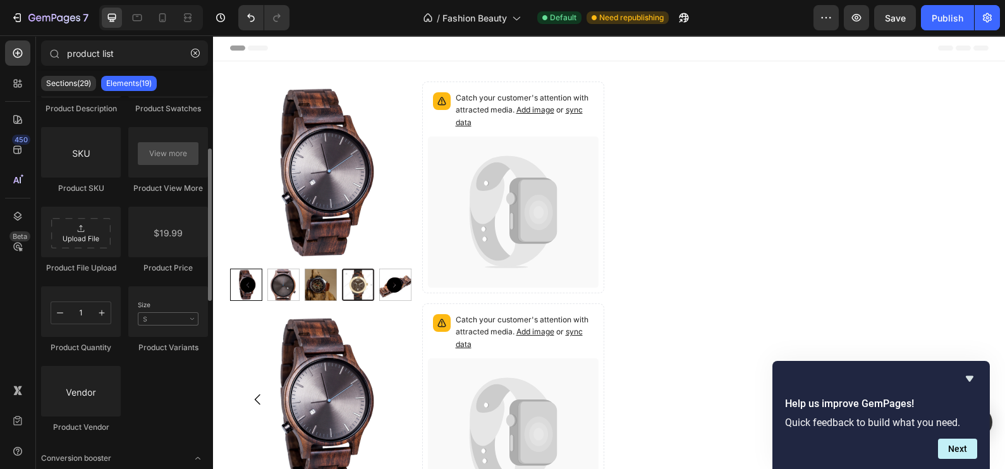
scroll to position [315, 0]
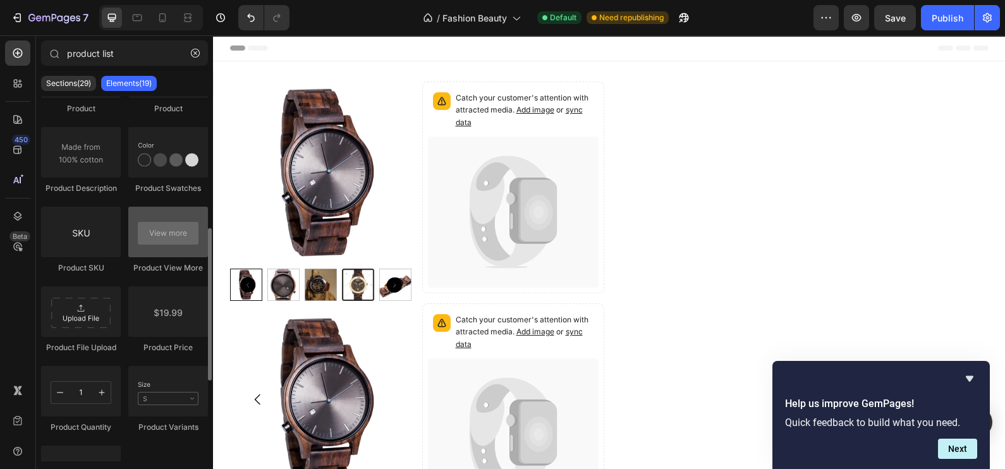
click at [174, 240] on div at bounding box center [168, 232] width 80 height 51
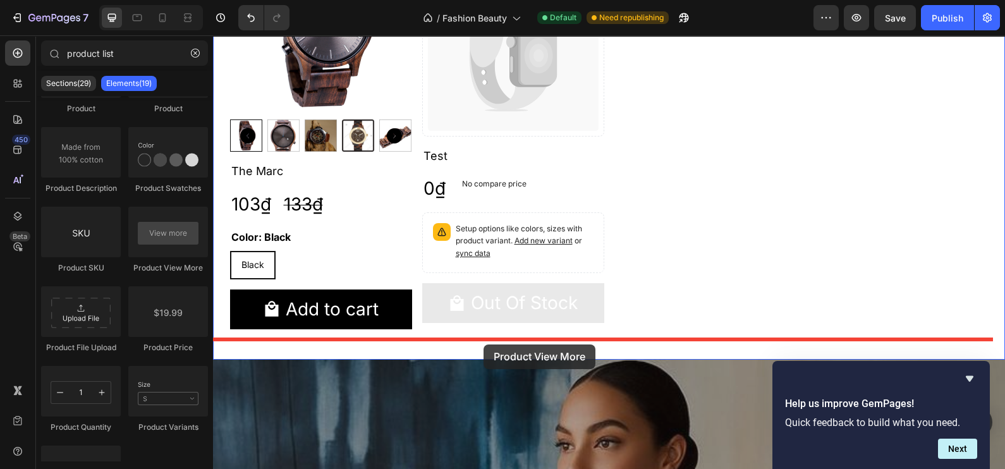
scroll to position [386, 0]
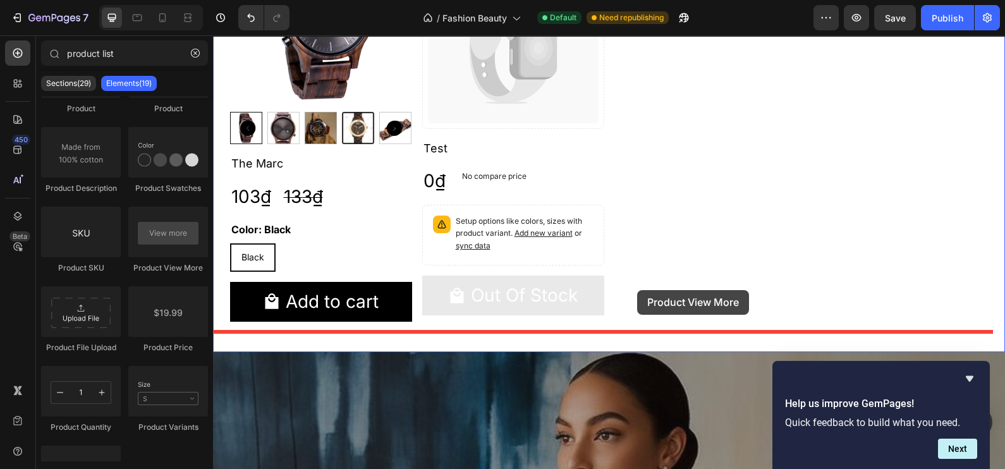
drag, startPoint x: 388, startPoint y: 275, endPoint x: 637, endPoint y: 290, distance: 250.2
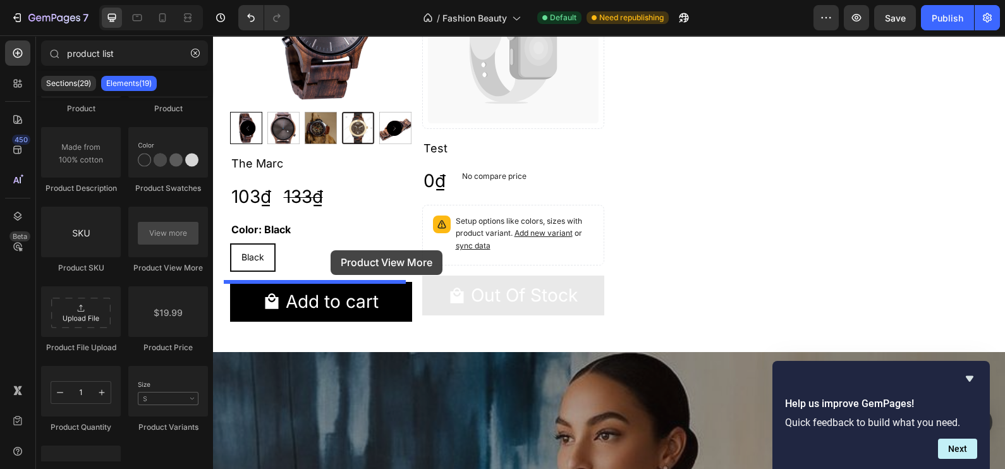
drag, startPoint x: 398, startPoint y: 276, endPoint x: 331, endPoint y: 250, distance: 72.2
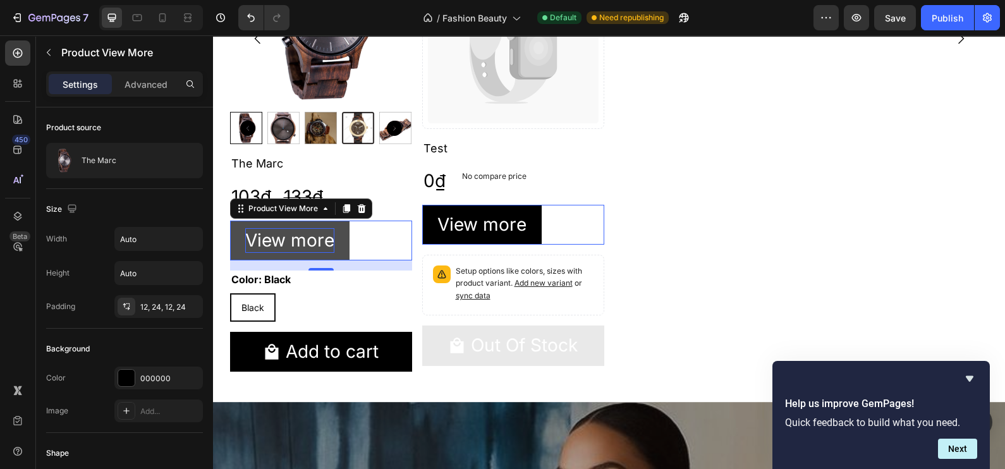
click at [308, 236] on p "View more" at bounding box center [289, 240] width 89 height 25
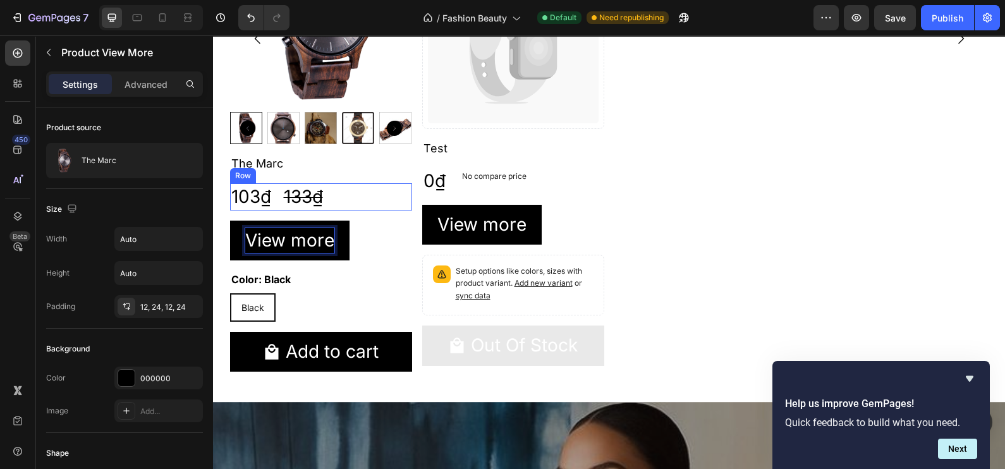
drag, startPoint x: 351, startPoint y: 197, endPoint x: 356, endPoint y: 174, distance: 22.6
click at [356, 174] on div "Product Images Product Images The Marc Product Title 103₫ Product Price Product…" at bounding box center [321, 38] width 182 height 687
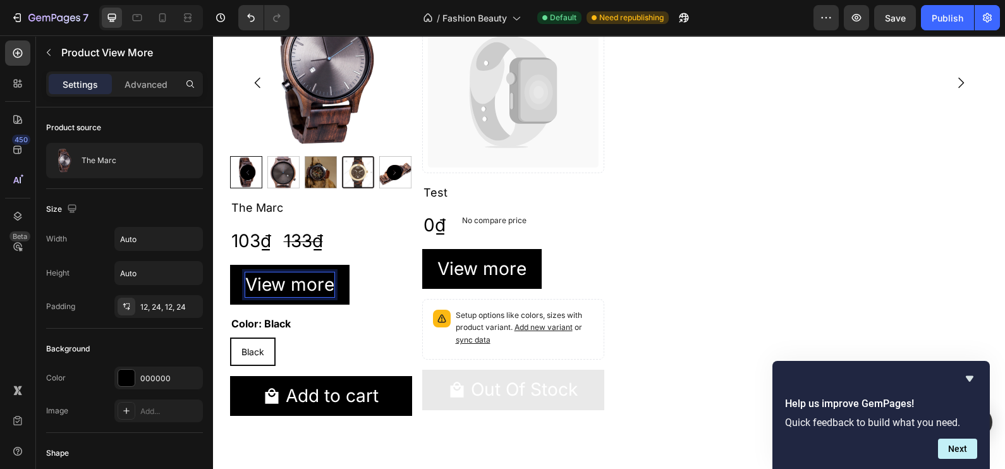
scroll to position [307, 0]
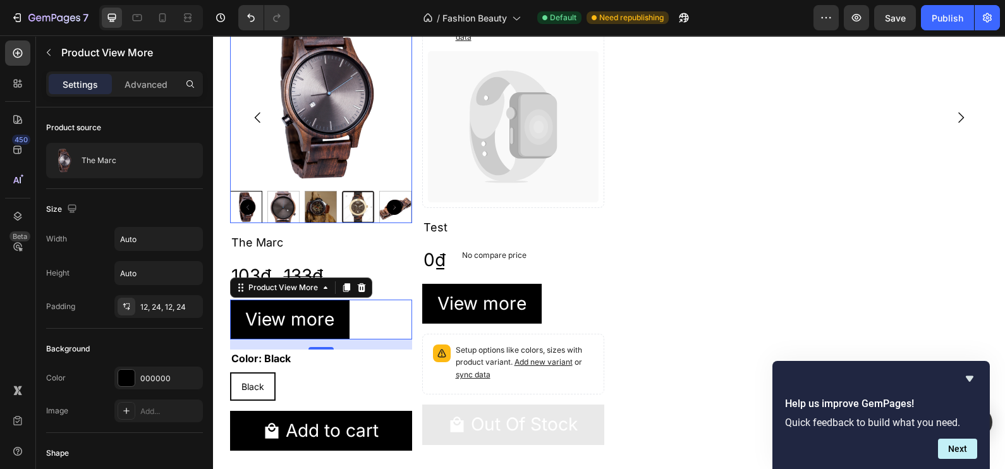
drag, startPoint x: 329, startPoint y: 313, endPoint x: 357, endPoint y: 142, distance: 173.6
click at [213, 35] on div "Product Images Product Images The Marc Product Title 103₫ Product Price Product…" at bounding box center [213, 35] width 0 height 0
drag, startPoint x: 358, startPoint y: 298, endPoint x: 376, endPoint y: 181, distance: 117.7
click at [213, 35] on div "Product Images Product Images The Marc Product Title 103₫ Product Price Product…" at bounding box center [213, 35] width 0 height 0
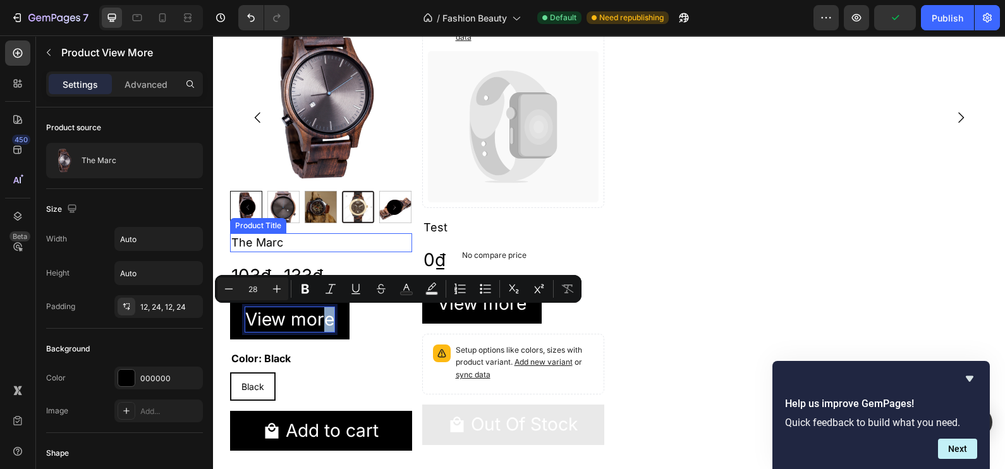
drag, startPoint x: 338, startPoint y: 300, endPoint x: 406, endPoint y: 174, distance: 143.4
click at [406, 174] on div "Product Images Product Images The Marc Product Title 103₫ Product Price Product…" at bounding box center [609, 117] width 759 height 687
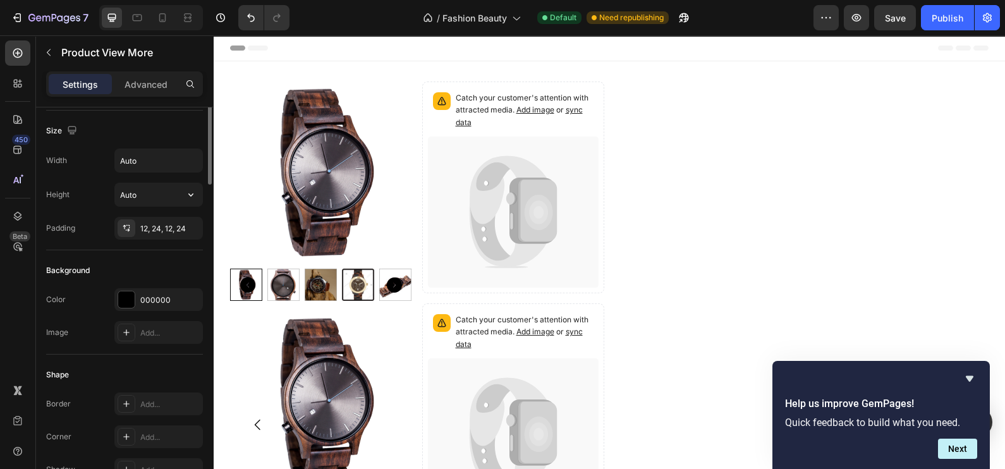
scroll to position [0, 0]
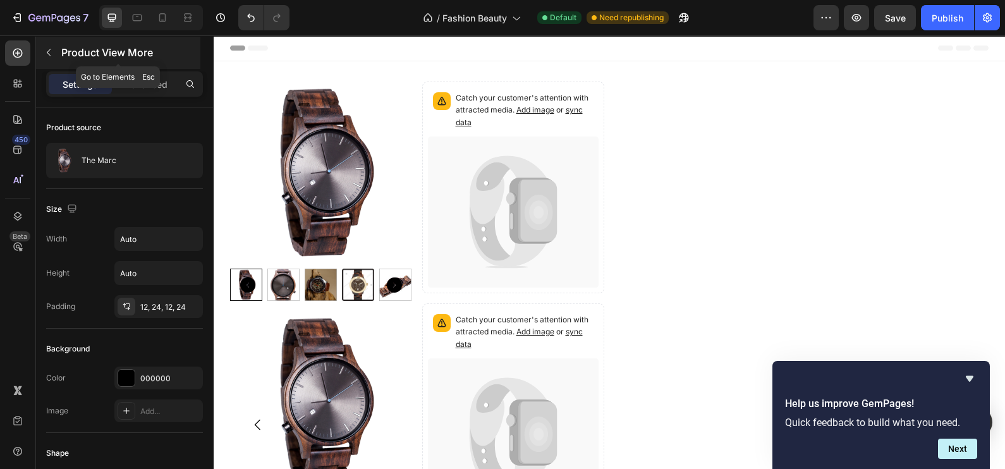
click at [50, 51] on icon "button" at bounding box center [49, 52] width 10 height 10
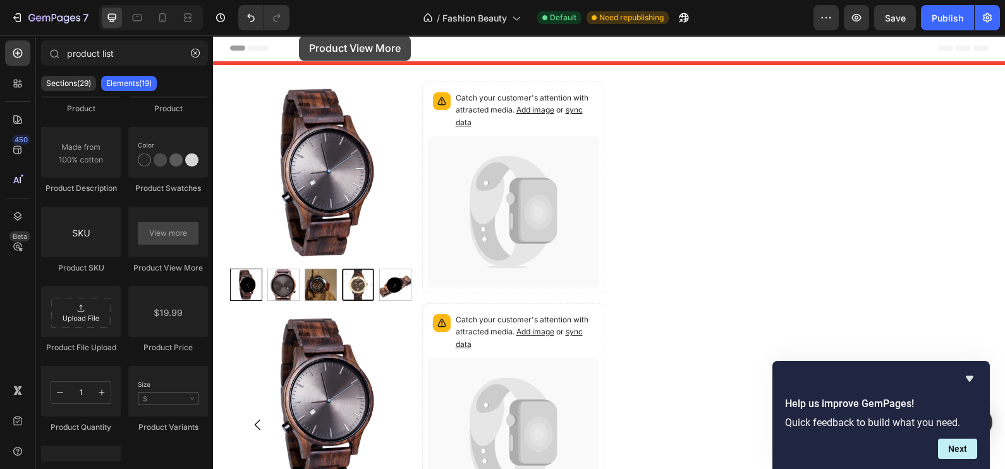
drag, startPoint x: 395, startPoint y: 271, endPoint x: 296, endPoint y: 36, distance: 255.3
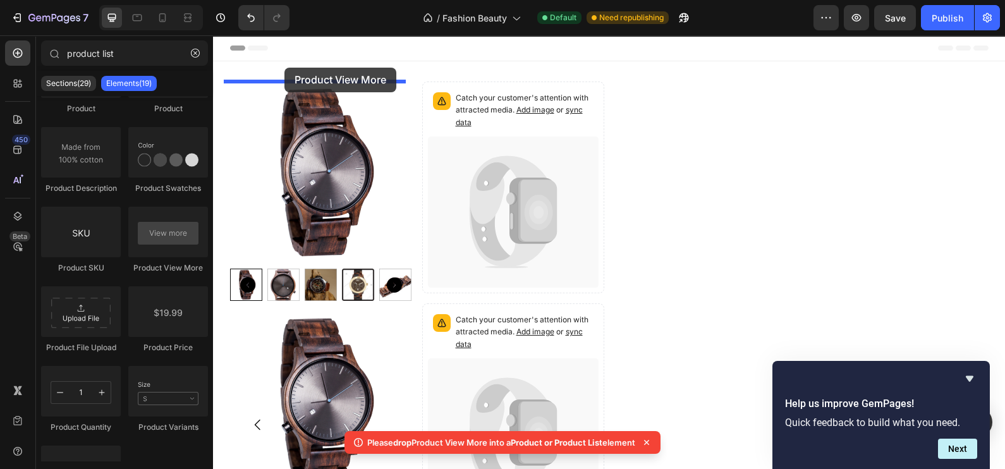
drag, startPoint x: 424, startPoint y: 239, endPoint x: 269, endPoint y: 66, distance: 231.9
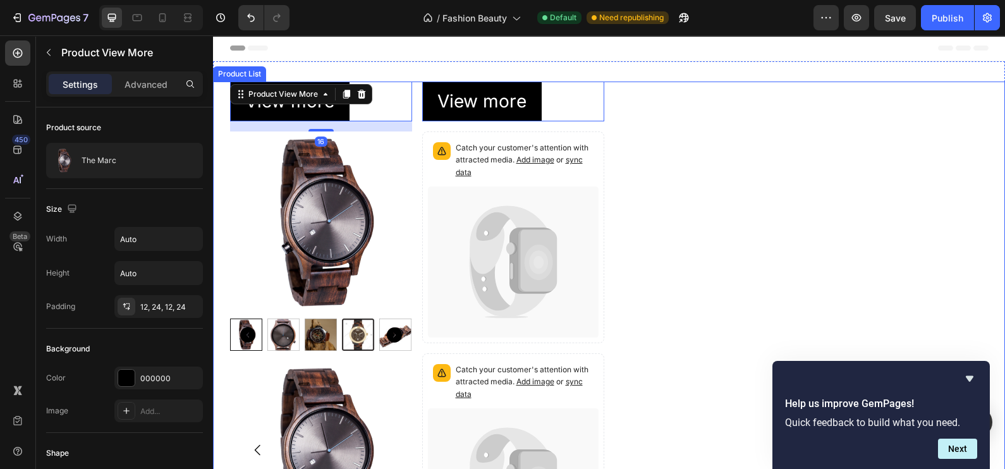
click at [761, 205] on div "View more Product View More 16 Product Images Product Images The Marc Product T…" at bounding box center [609, 450] width 759 height 736
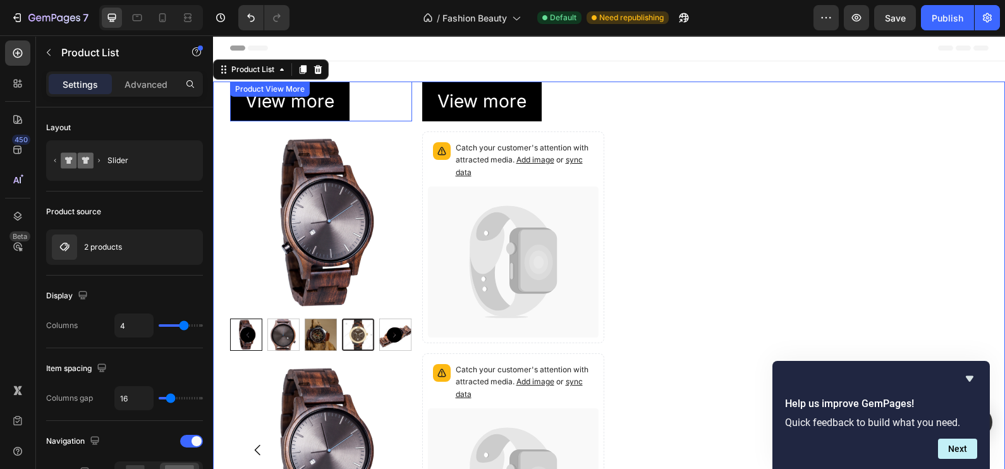
click at [259, 102] on div "View more Product View More" at bounding box center [321, 102] width 182 height 40
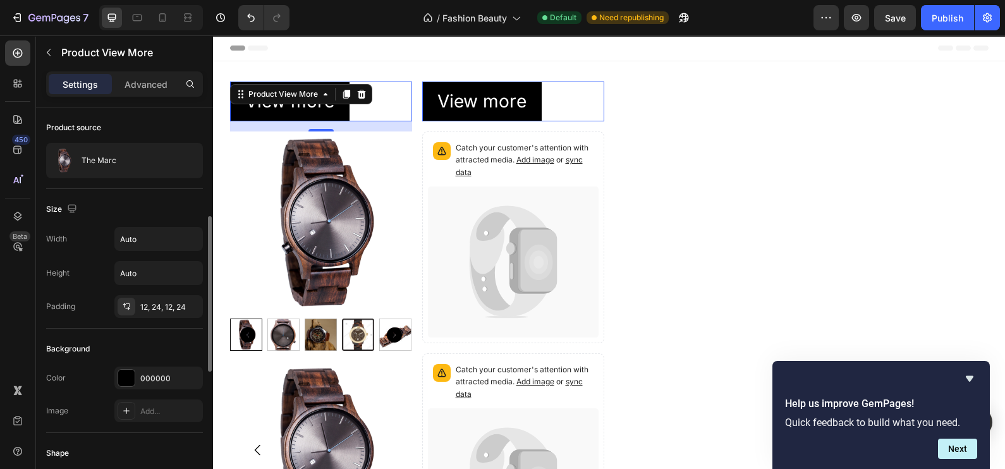
scroll to position [157, 0]
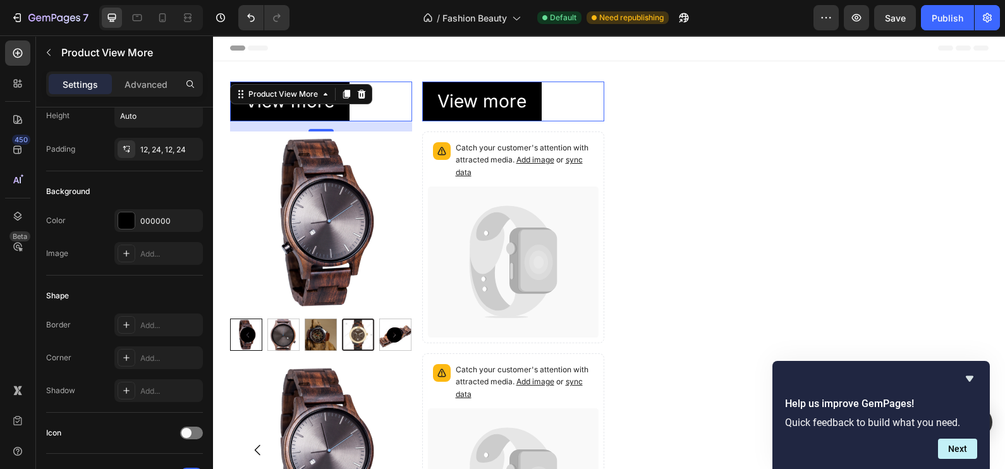
click at [370, 110] on div "View more" at bounding box center [321, 102] width 182 height 40
click at [302, 103] on div "Product View More" at bounding box center [301, 94] width 142 height 20
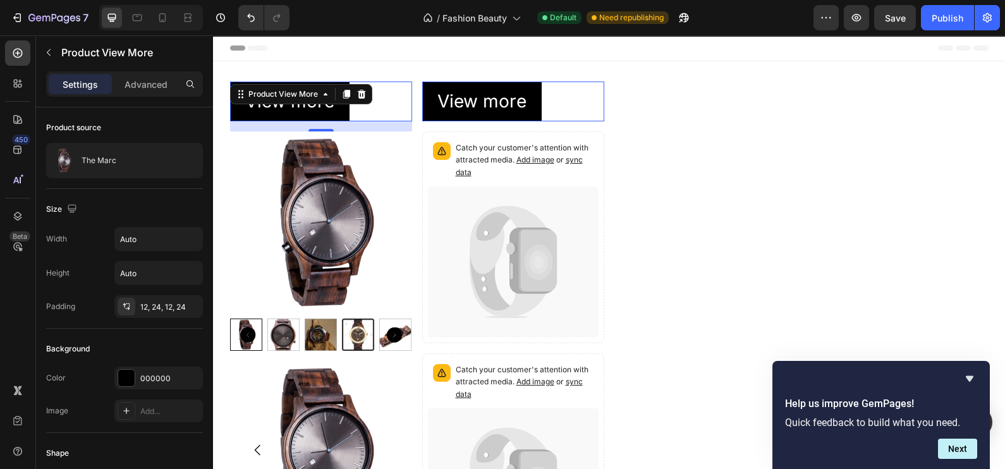
click at [367, 113] on div "View more" at bounding box center [321, 102] width 182 height 40
click at [369, 111] on div "View more" at bounding box center [321, 102] width 182 height 40
click at [370, 109] on div "View more" at bounding box center [321, 102] width 182 height 40
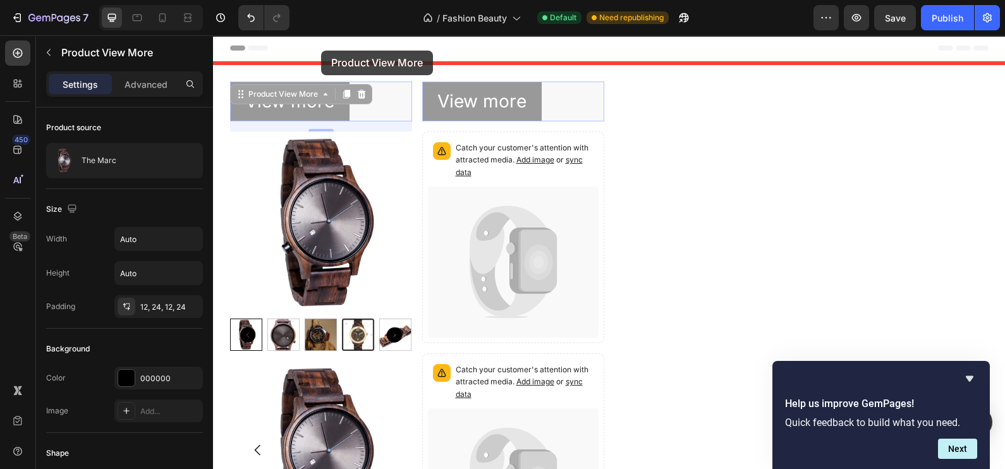
drag, startPoint x: 310, startPoint y: 95, endPoint x: 321, endPoint y: 50, distance: 46.2
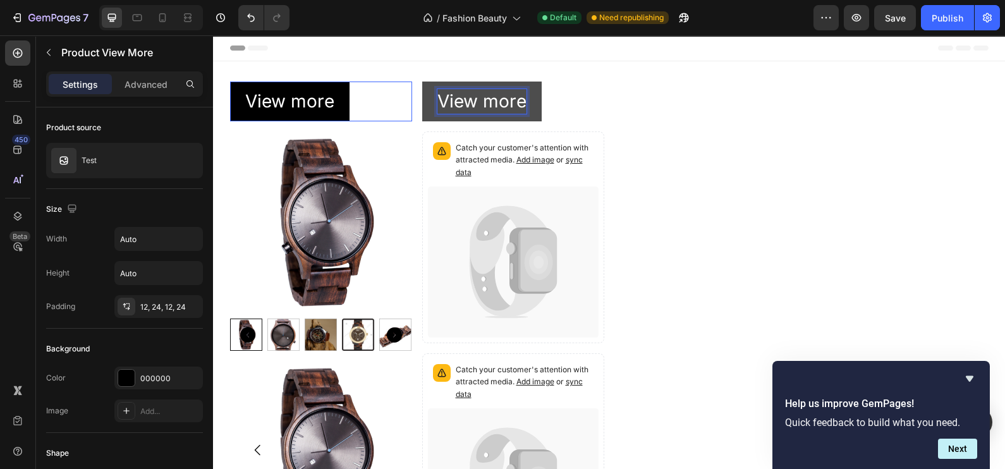
click at [518, 106] on p "View more" at bounding box center [481, 101] width 89 height 25
click at [422, 82] on button "View" at bounding box center [457, 102] width 71 height 40
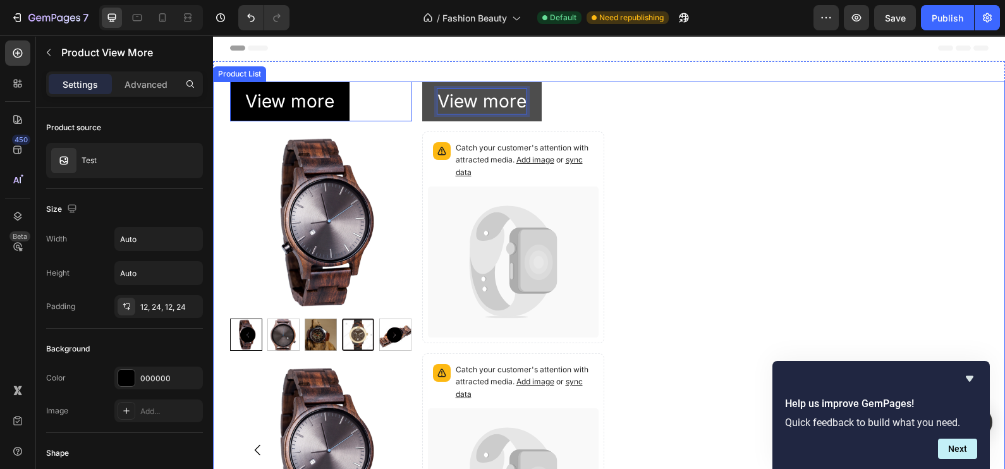
click at [709, 261] on div "View more Product View More 16 Product Images Product Images The Marc Product T…" at bounding box center [609, 450] width 759 height 736
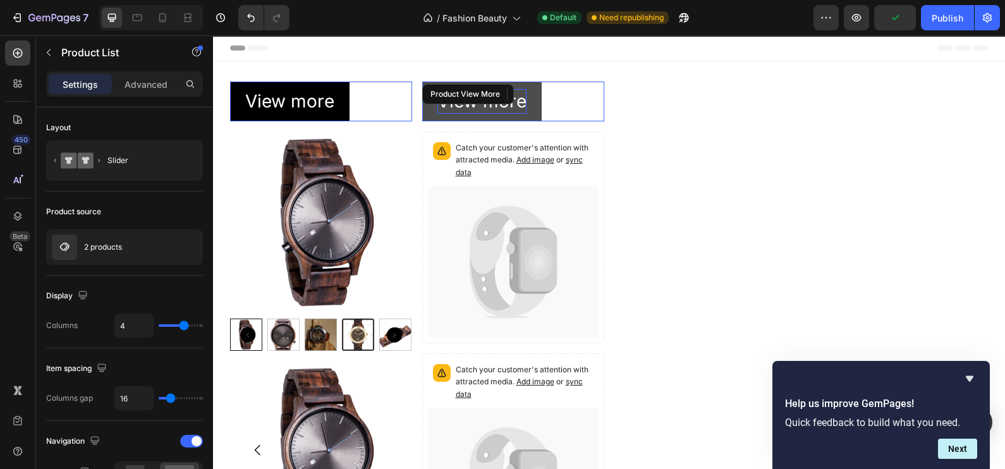
click at [470, 82] on div "View more Product View More" at bounding box center [513, 102] width 182 height 40
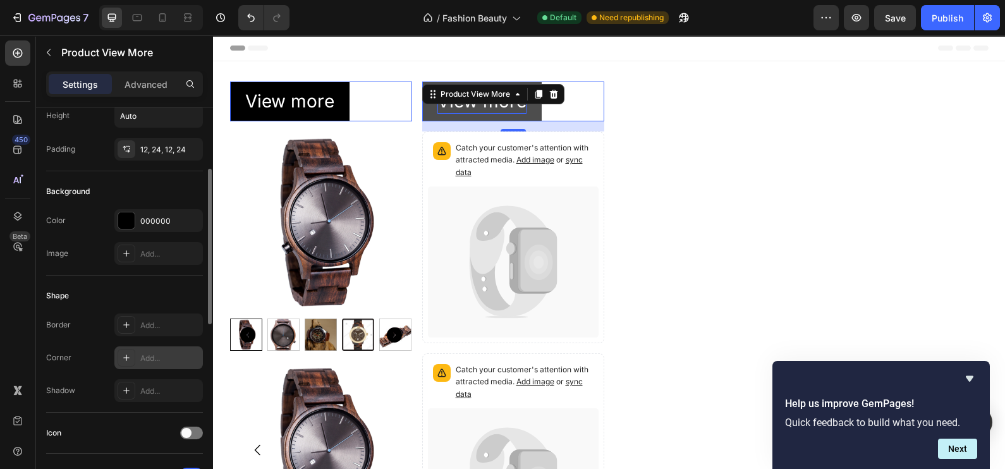
scroll to position [237, 0]
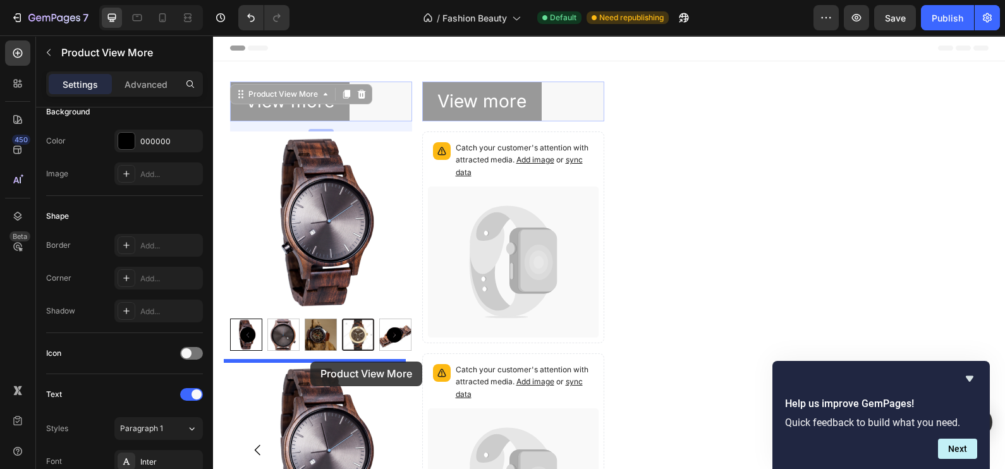
drag, startPoint x: 336, startPoint y: 104, endPoint x: 310, endPoint y: 362, distance: 259.2
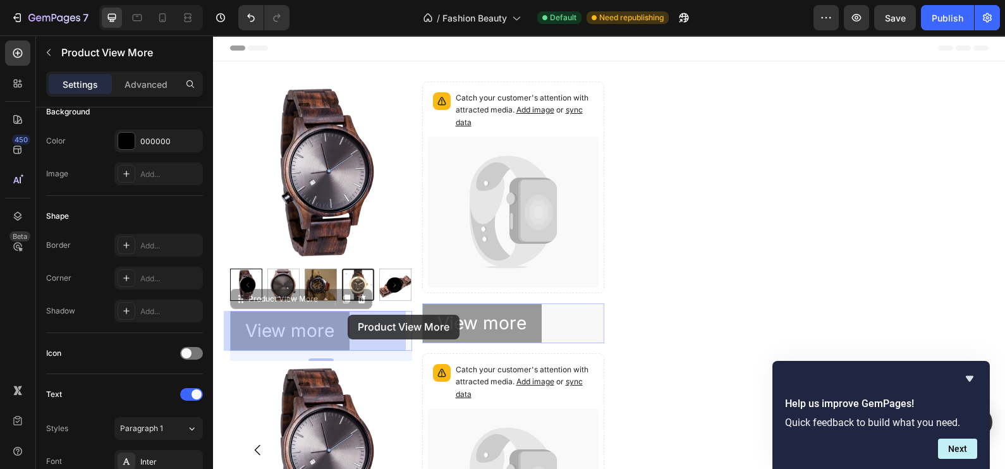
drag, startPoint x: 334, startPoint y: 324, endPoint x: 348, endPoint y: 315, distance: 16.3
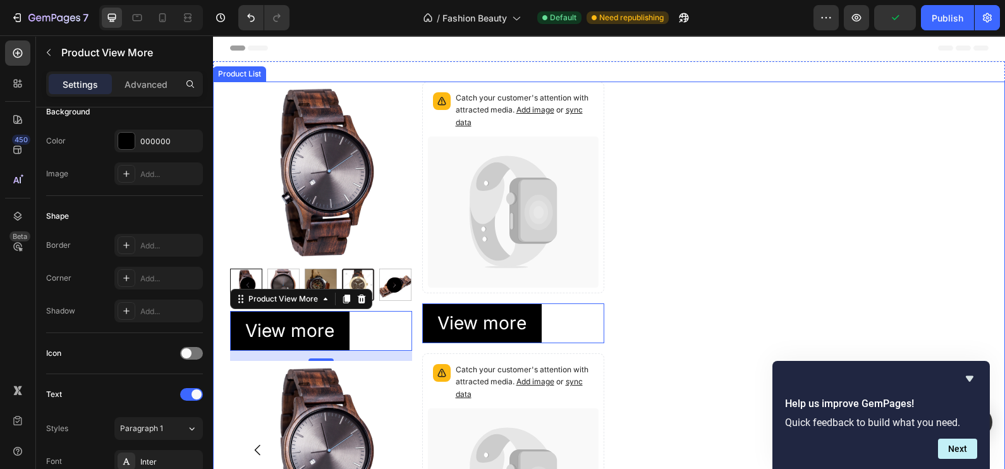
click at [680, 272] on div "Product Images View more Product View More 0 Product Images The Marc Product Ti…" at bounding box center [609, 450] width 759 height 736
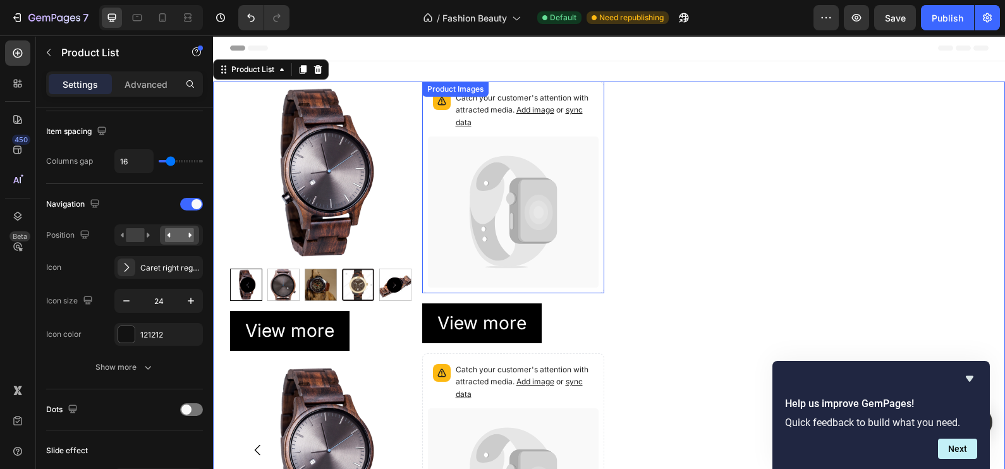
scroll to position [0, 0]
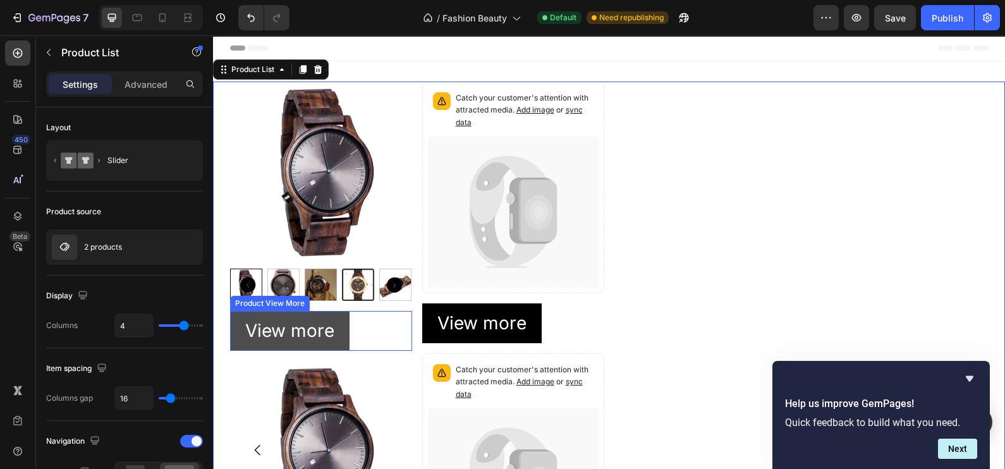
click at [341, 321] on button "View more" at bounding box center [289, 331] width 119 height 40
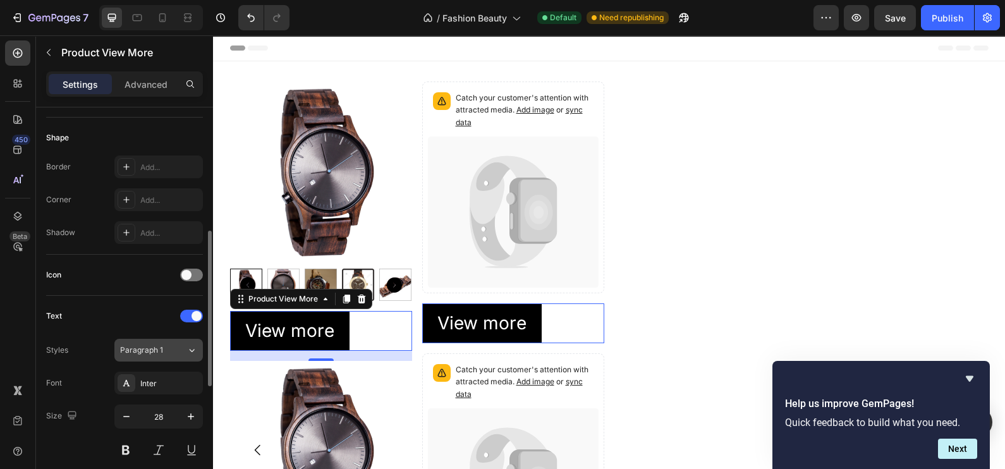
scroll to position [395, 0]
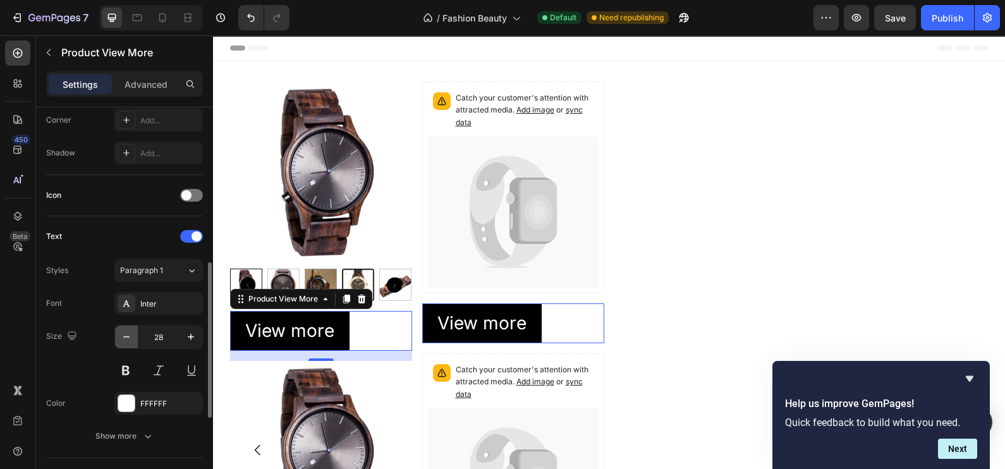
click at [125, 336] on icon "button" at bounding box center [126, 336] width 6 height 1
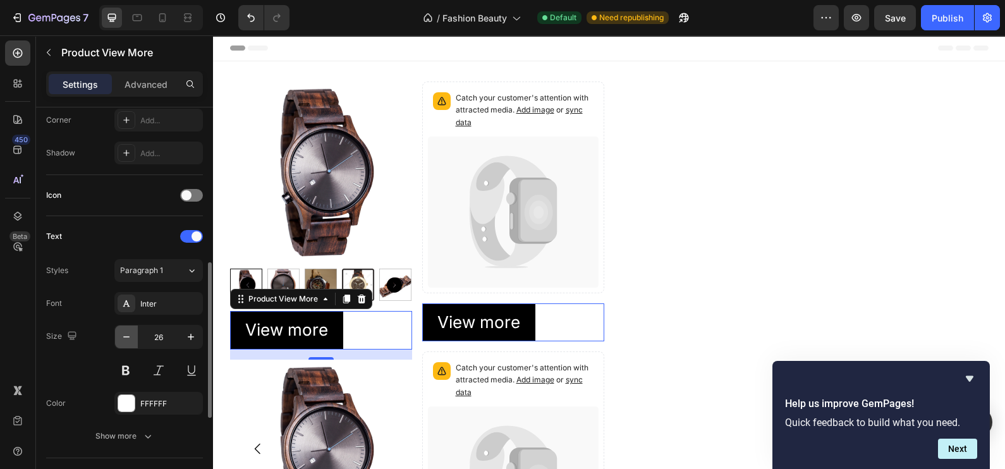
click at [125, 336] on icon "button" at bounding box center [126, 336] width 6 height 1
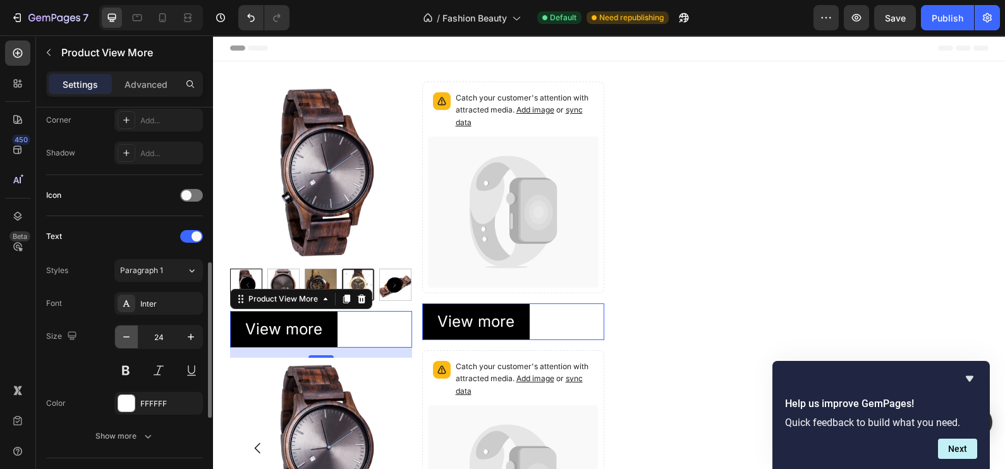
click at [125, 336] on icon "button" at bounding box center [126, 337] width 13 height 13
click at [125, 337] on icon "button" at bounding box center [126, 337] width 13 height 13
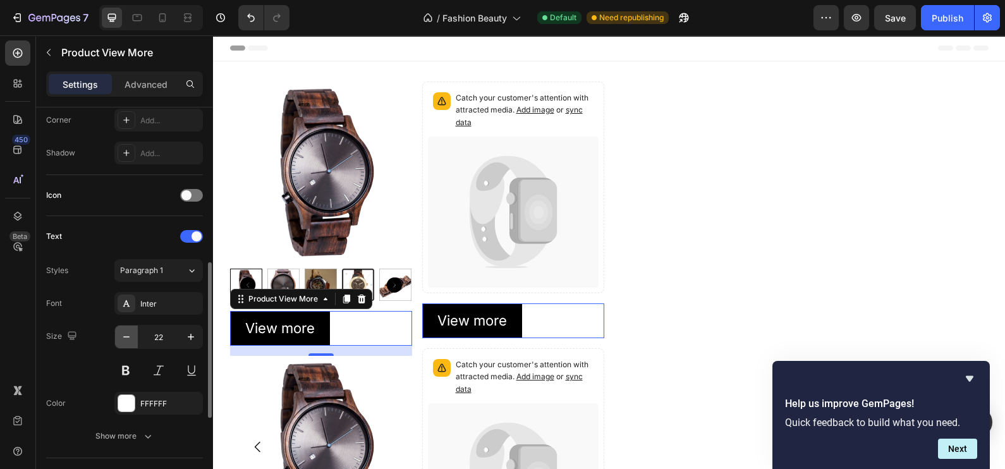
click at [125, 337] on icon "button" at bounding box center [126, 337] width 13 height 13
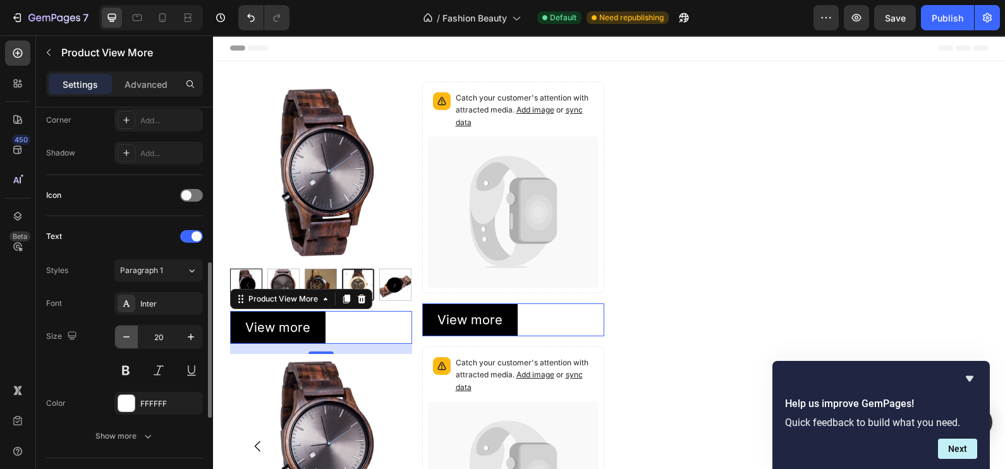
click at [125, 337] on icon "button" at bounding box center [126, 337] width 13 height 13
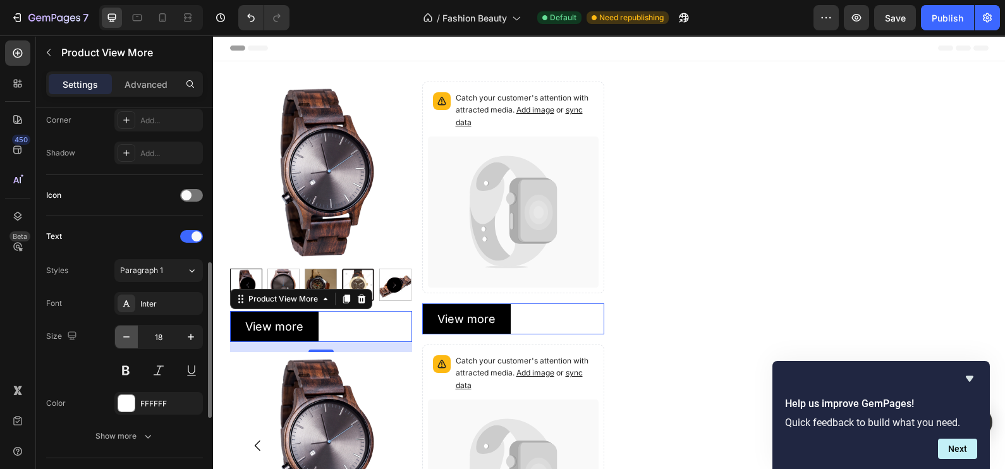
click at [125, 337] on icon "button" at bounding box center [126, 337] width 13 height 13
click at [125, 338] on icon "button" at bounding box center [126, 337] width 13 height 13
type input "16"
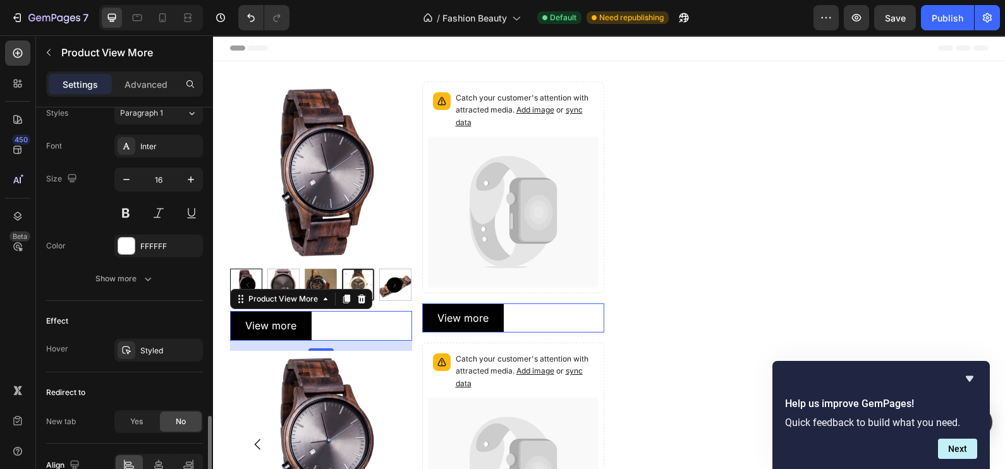
scroll to position [618, 0]
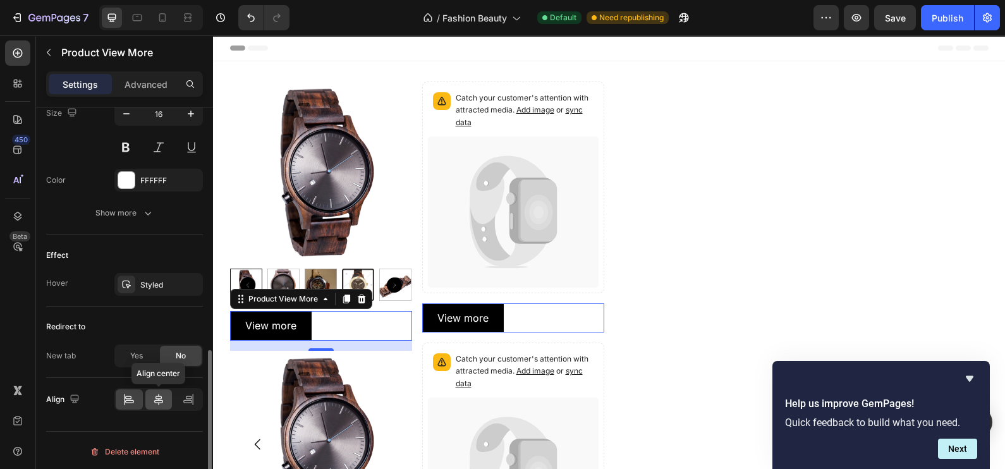
click at [156, 395] on icon at bounding box center [158, 399] width 13 height 13
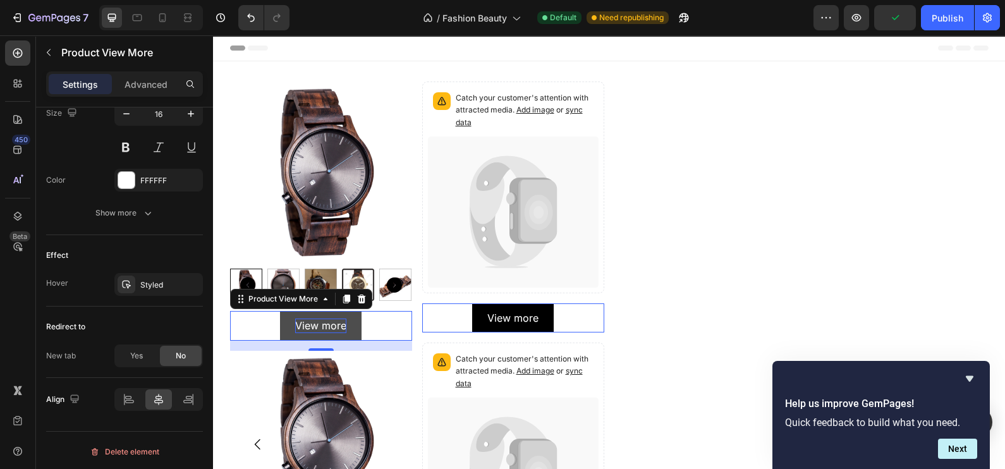
click at [321, 326] on div "View more" at bounding box center [320, 326] width 51 height 14
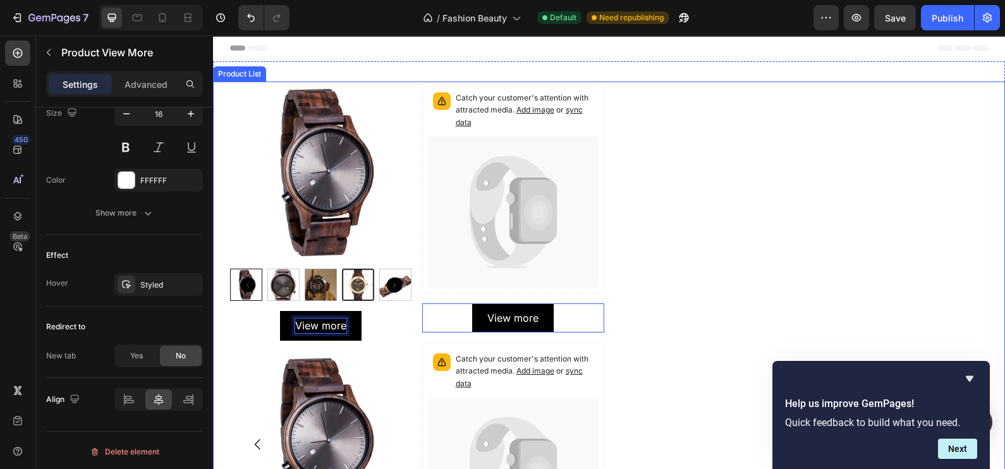
click at [757, 228] on div "Product Images View more Product View More 16 Product Images The Marc Product T…" at bounding box center [609, 445] width 759 height 726
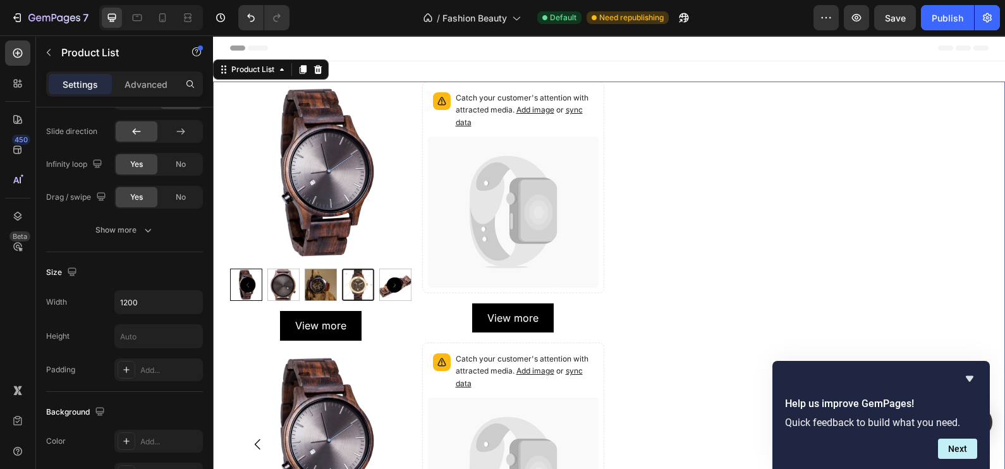
scroll to position [0, 0]
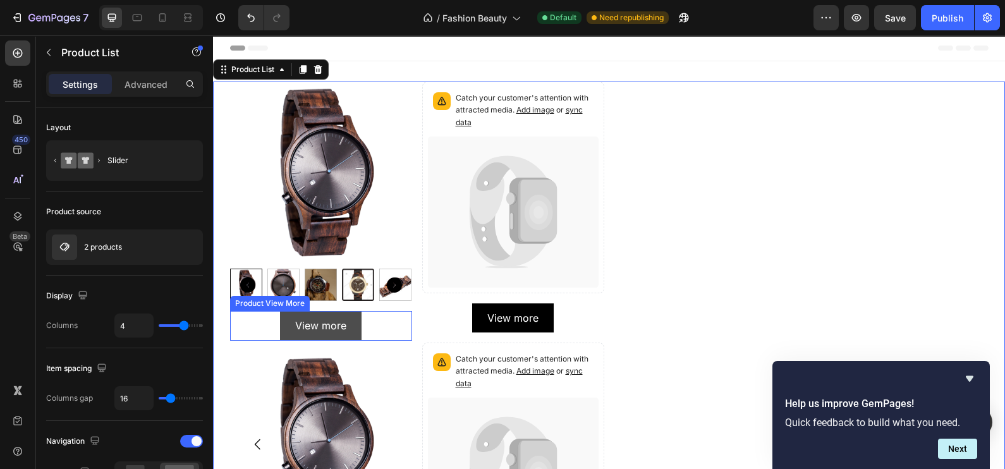
click at [329, 317] on button "View more" at bounding box center [321, 325] width 82 height 29
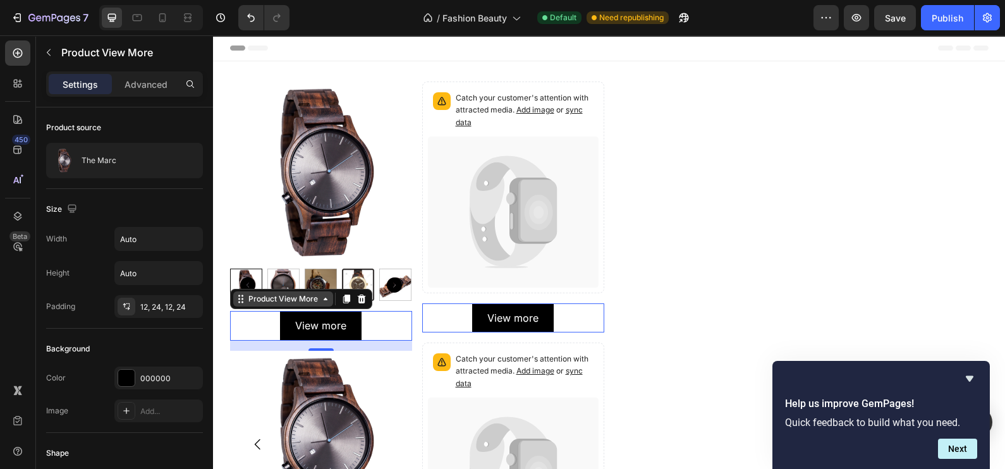
click at [322, 299] on icon at bounding box center [326, 299] width 10 height 10
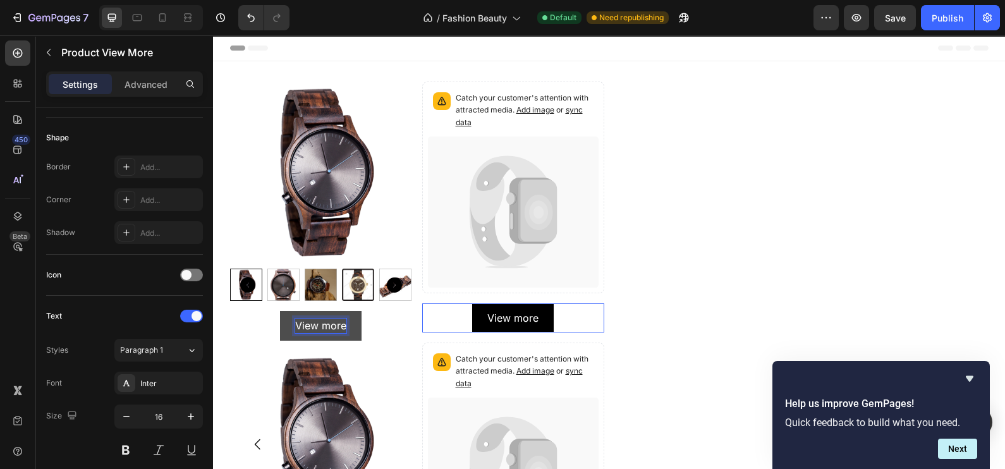
scroll to position [553, 0]
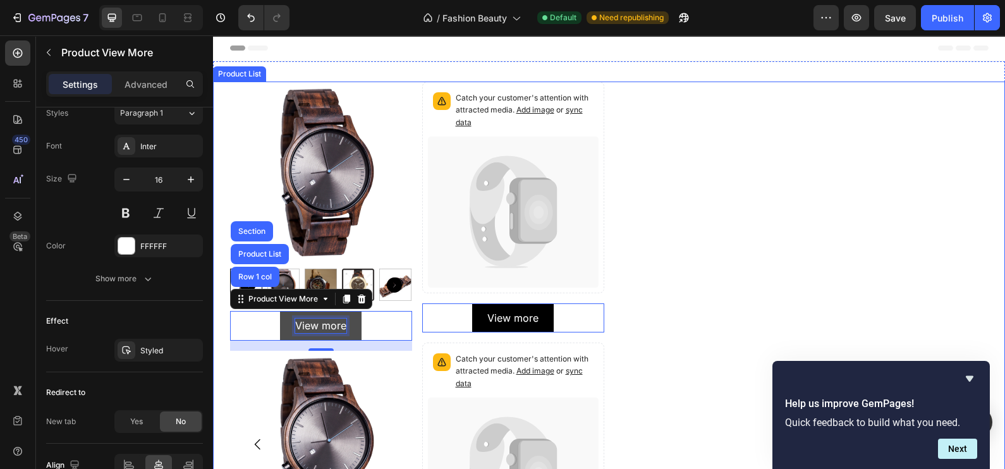
drag, startPoint x: 925, startPoint y: 186, endPoint x: 520, endPoint y: 44, distance: 430.1
click at [925, 186] on div "Product Images View more Product View More Row 1 col Product List Section 16 Pr…" at bounding box center [609, 445] width 759 height 726
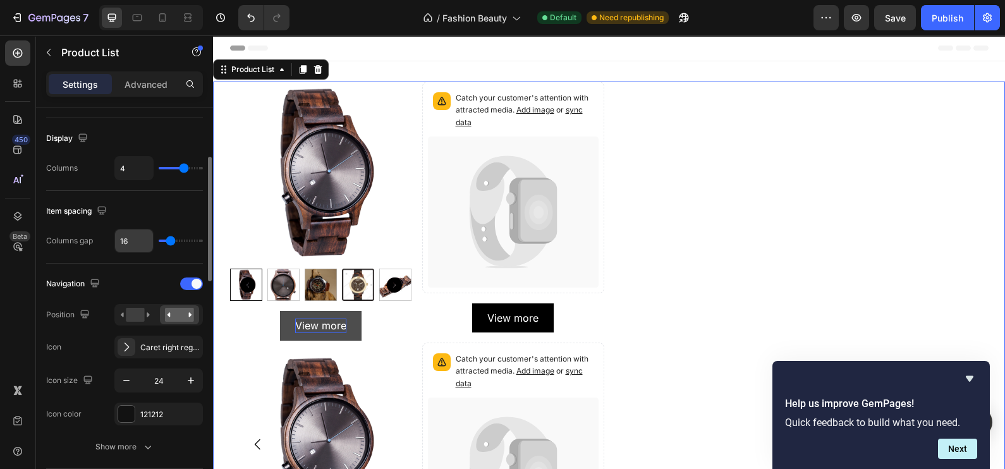
scroll to position [0, 0]
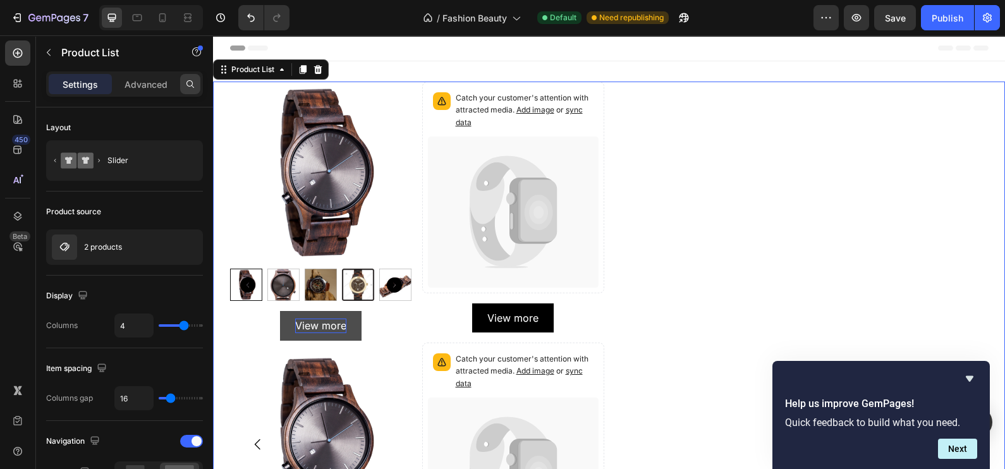
click at [192, 79] on icon at bounding box center [190, 84] width 10 height 10
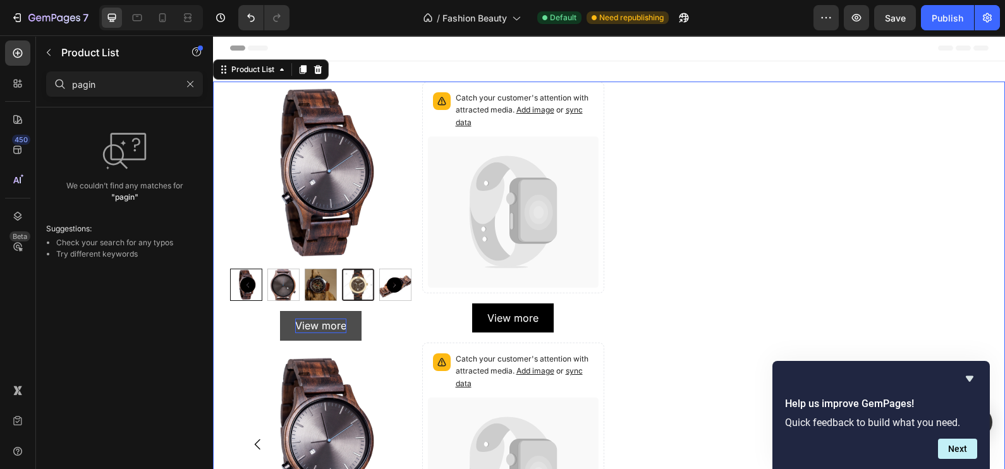
type input "pagin"
click at [51, 49] on icon "button" at bounding box center [49, 52] width 10 height 10
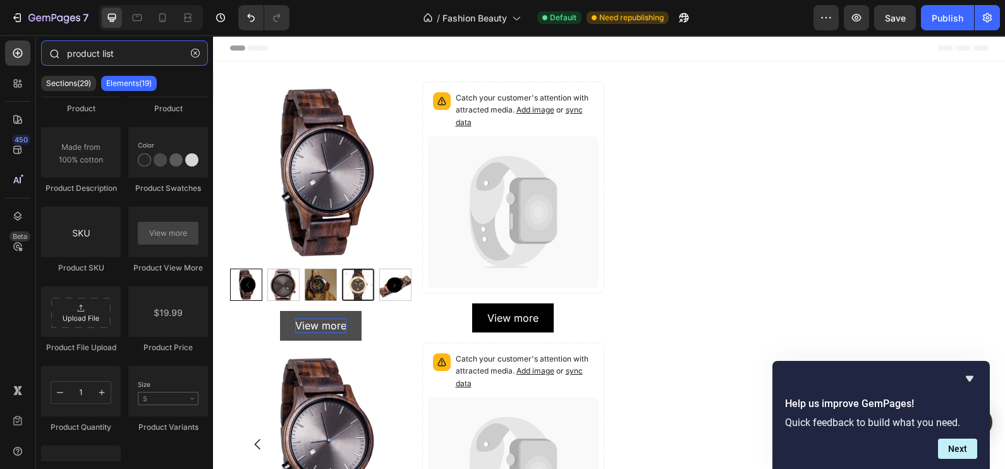
drag, startPoint x: 156, startPoint y: 54, endPoint x: 44, endPoint y: 47, distance: 112.1
click at [46, 47] on div "product list" at bounding box center [124, 55] width 177 height 30
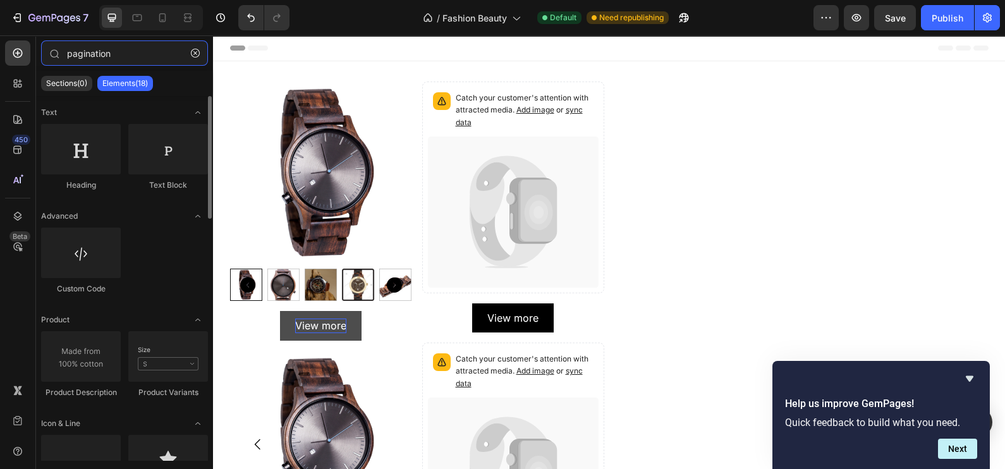
type input "pagination"
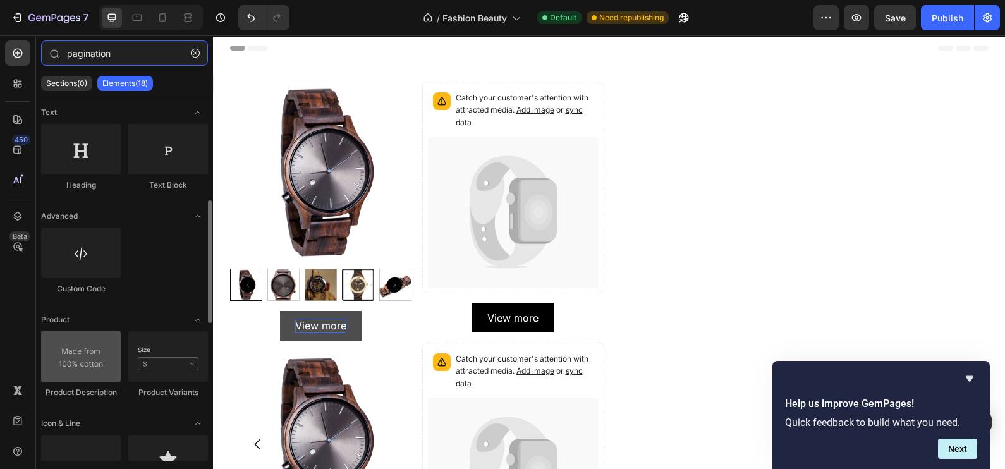
scroll to position [78, 0]
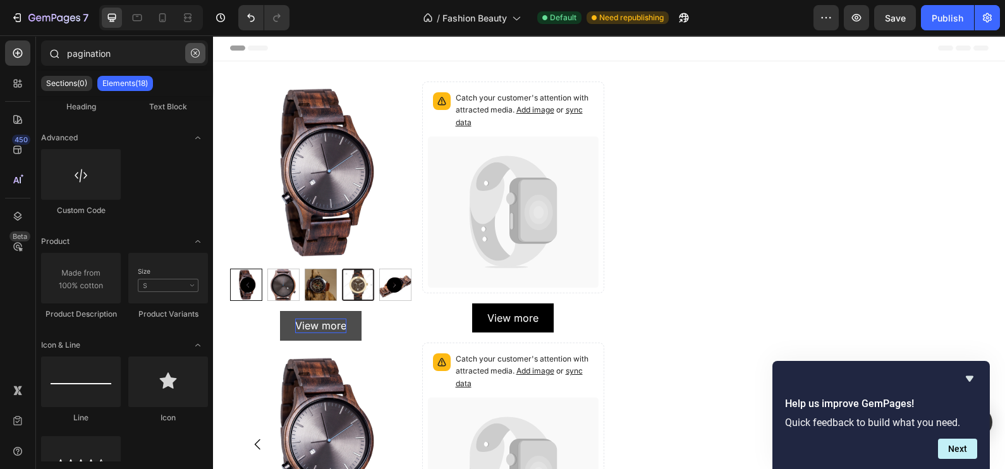
click at [195, 57] on icon "button" at bounding box center [195, 53] width 9 height 9
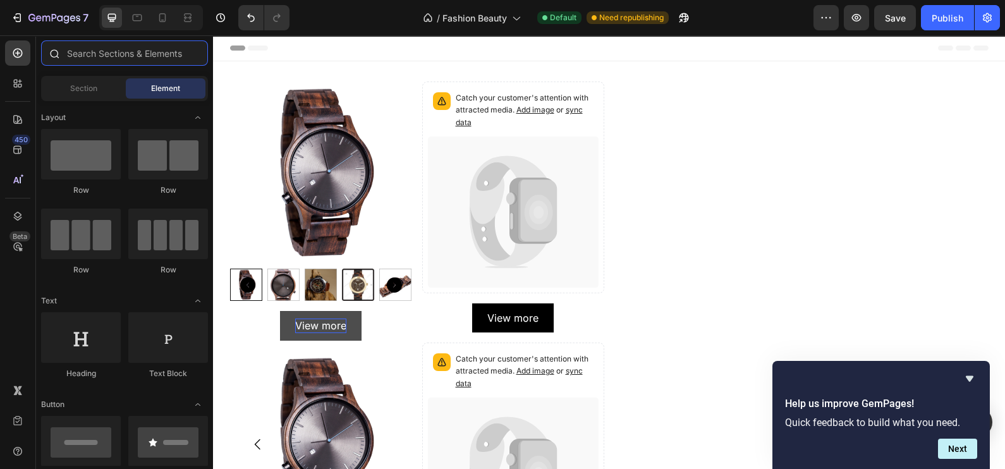
click at [118, 51] on input "text" at bounding box center [124, 52] width 167 height 25
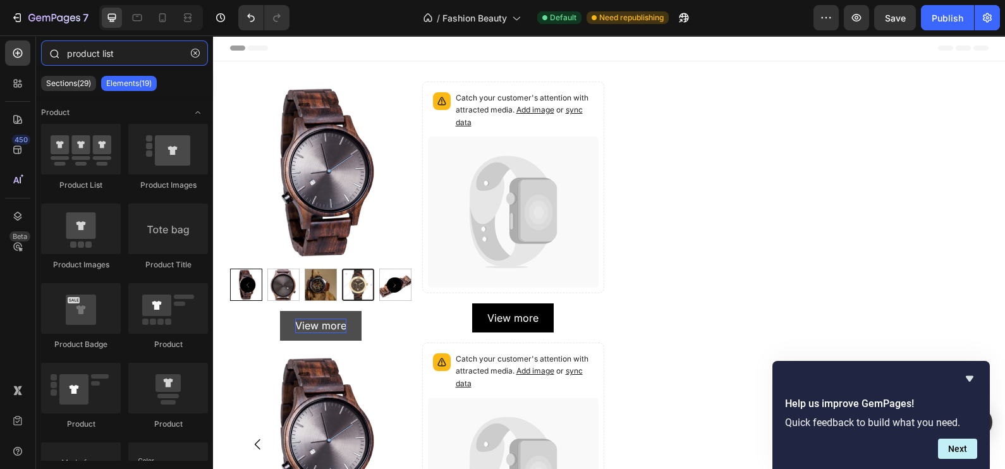
type input "product list"
